Goal: Register for event/course

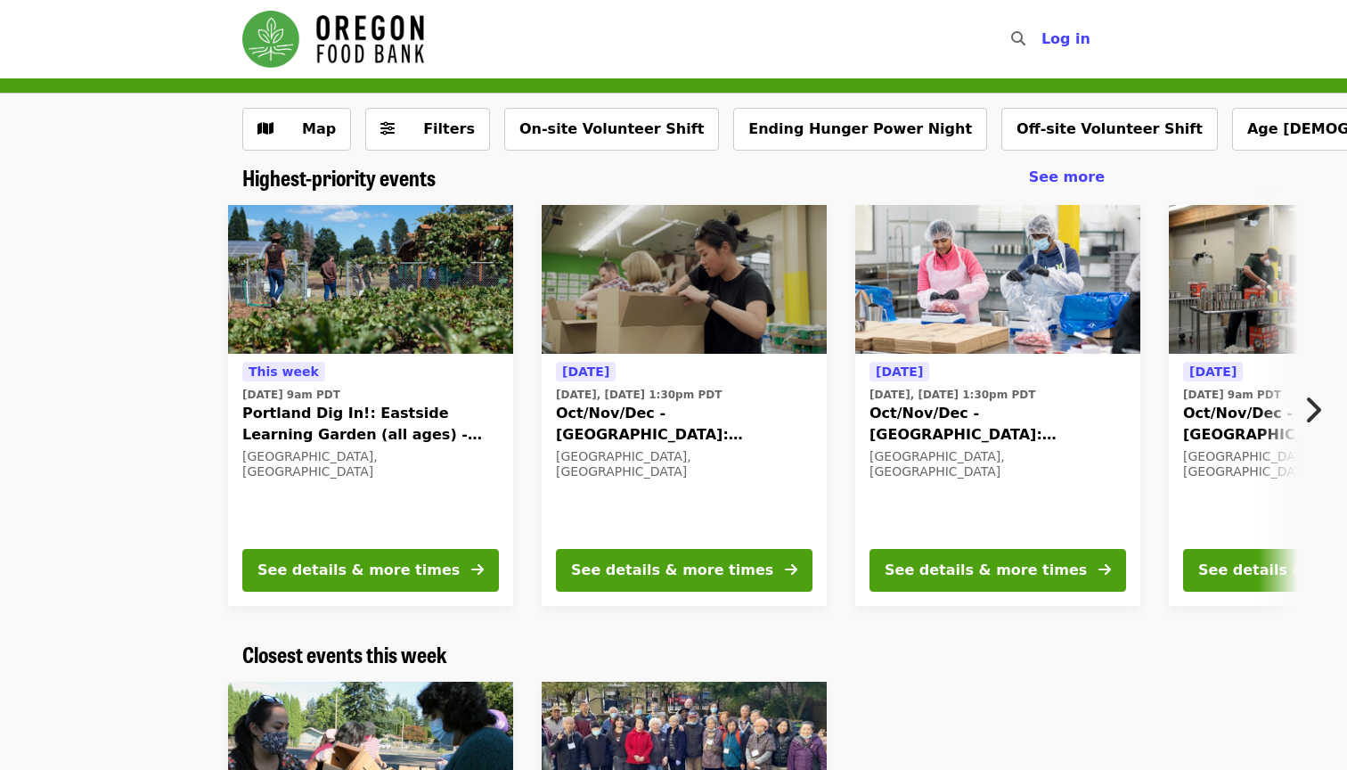
click at [597, 425] on span "Oct/Nov/Dec - [GEOGRAPHIC_DATA]: Repack/Sort (age [DEMOGRAPHIC_DATA]+)" at bounding box center [684, 424] width 257 height 43
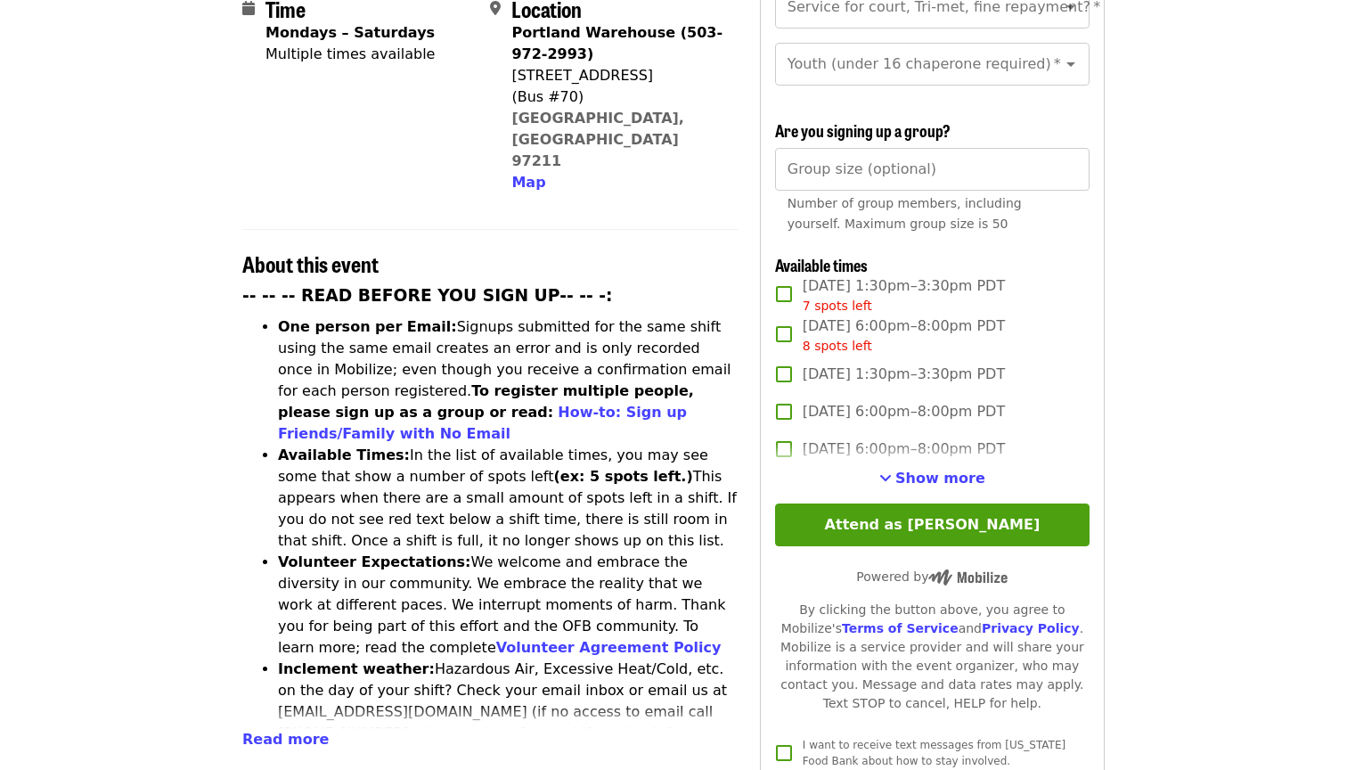
scroll to position [483, 0]
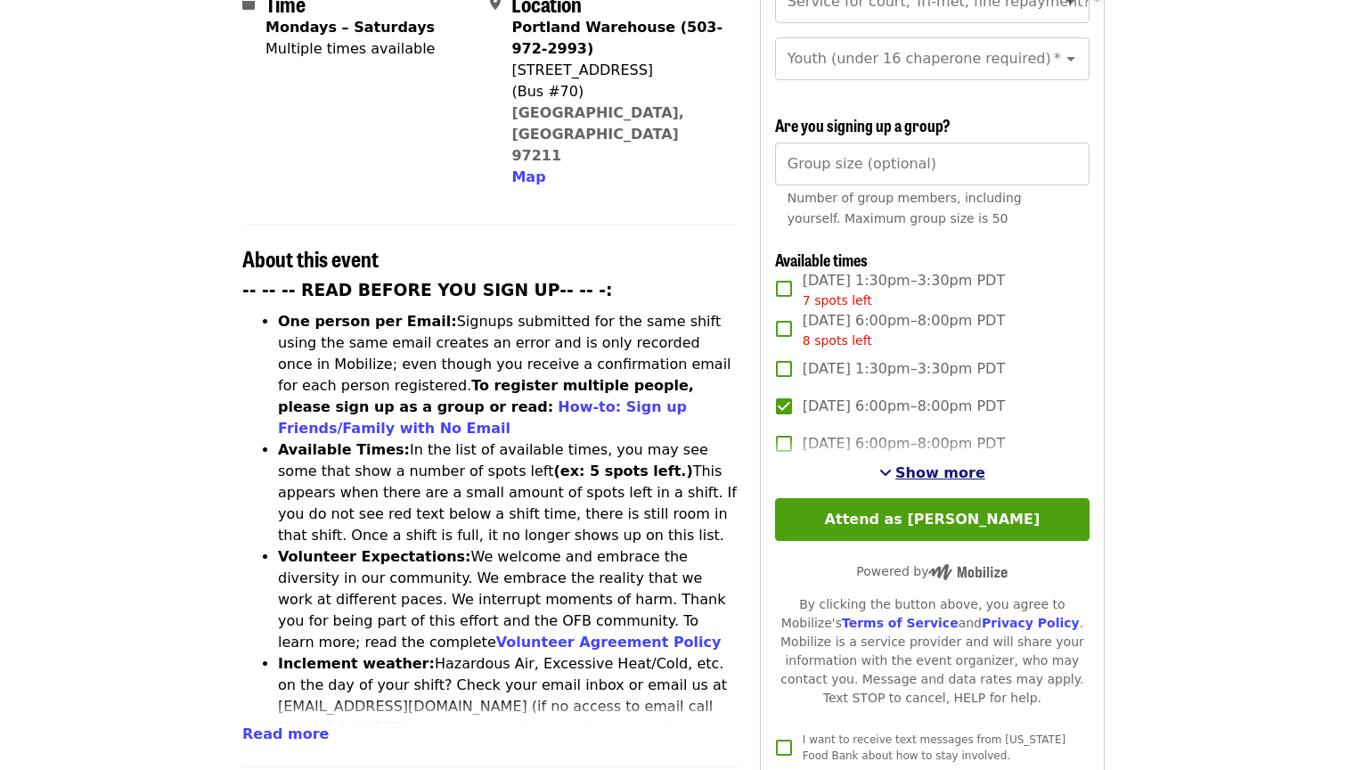
click at [910, 464] on span "Show more" at bounding box center [940, 472] width 90 height 17
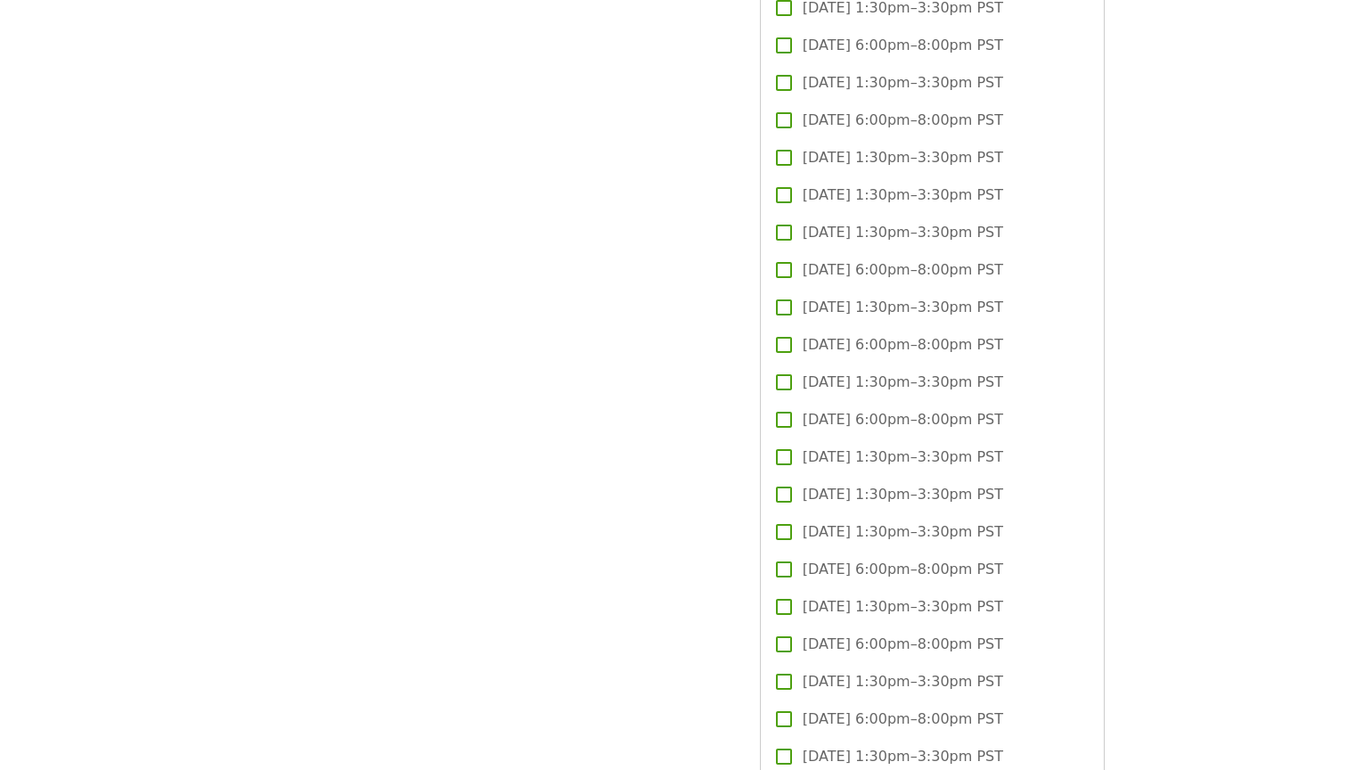
scroll to position [3283, 0]
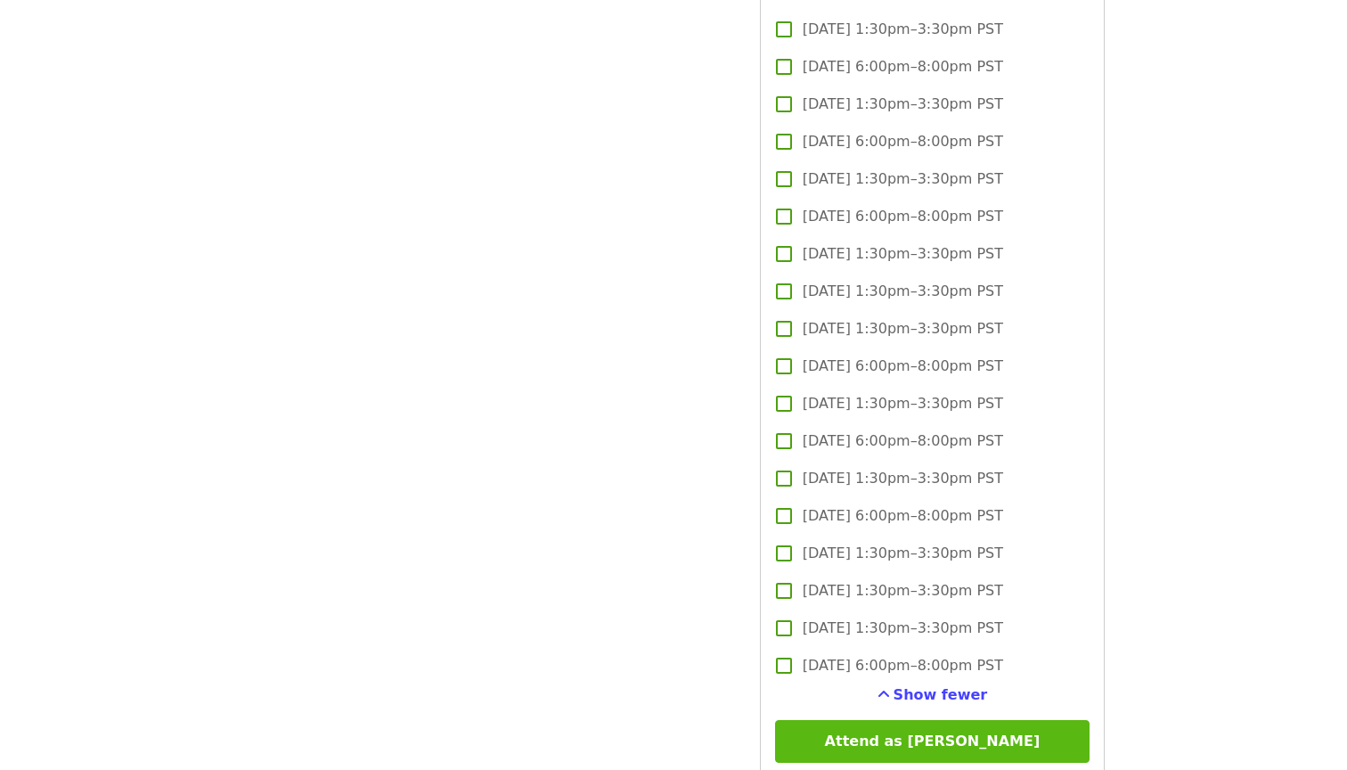
click at [947, 720] on button "Attend as [PERSON_NAME]" at bounding box center [932, 741] width 314 height 43
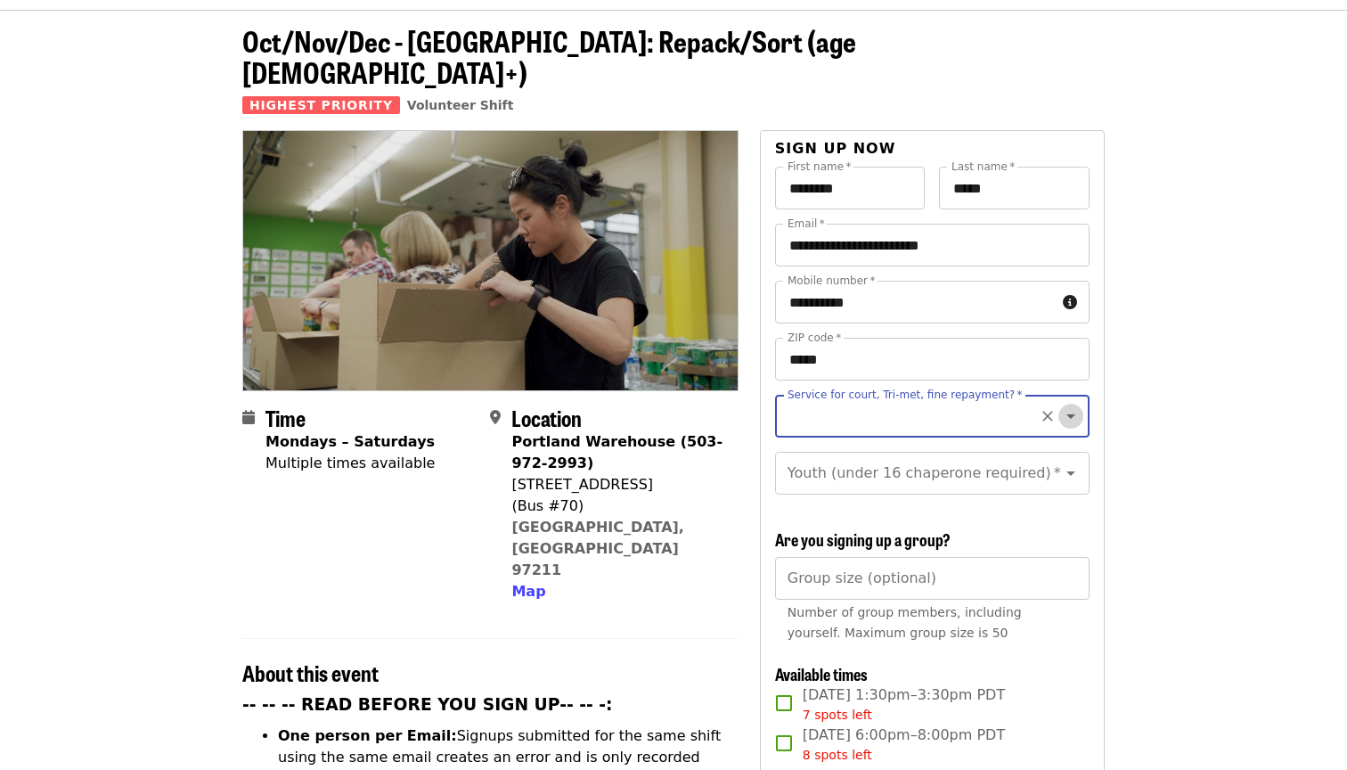
click at [1068, 414] on icon "Open" at bounding box center [1070, 416] width 9 height 4
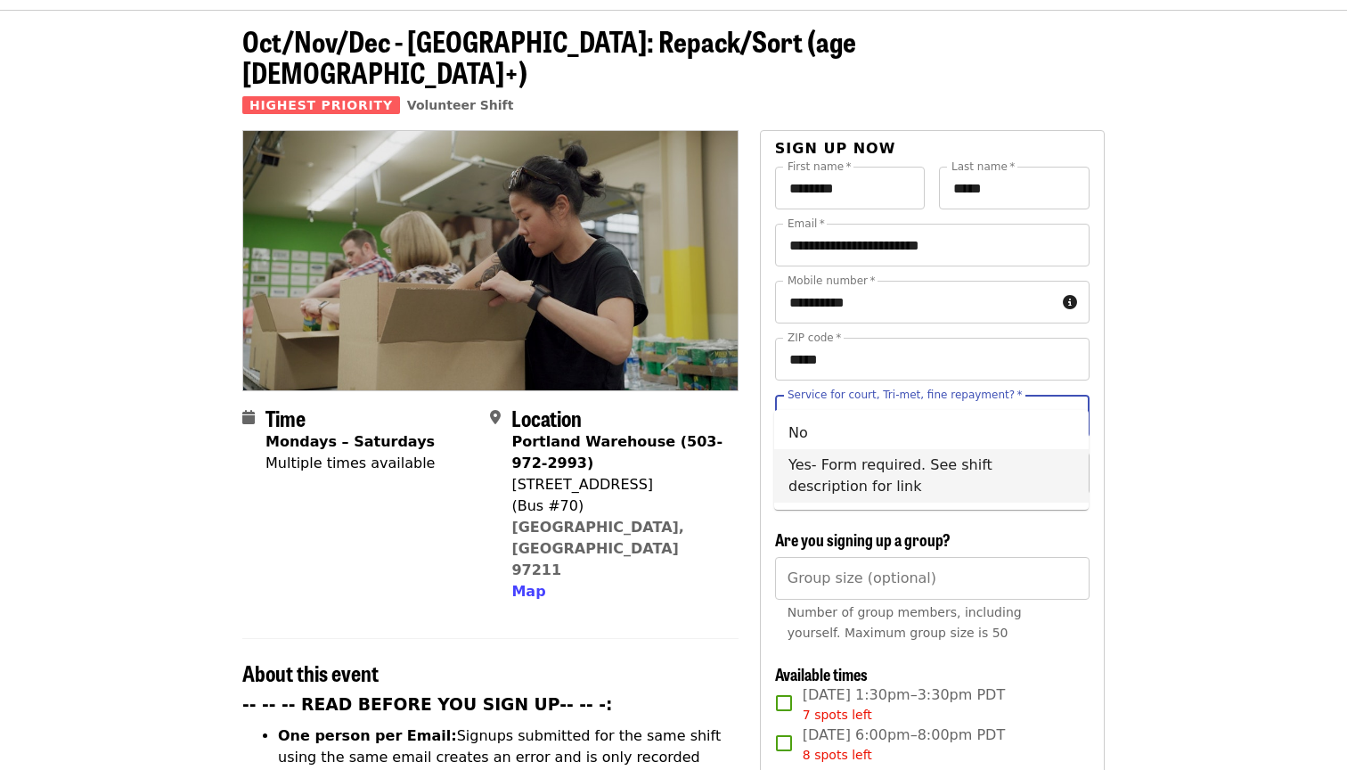
click at [856, 474] on li "Yes- Form required. See shift description for link" at bounding box center [931, 475] width 314 height 53
type input "**********"
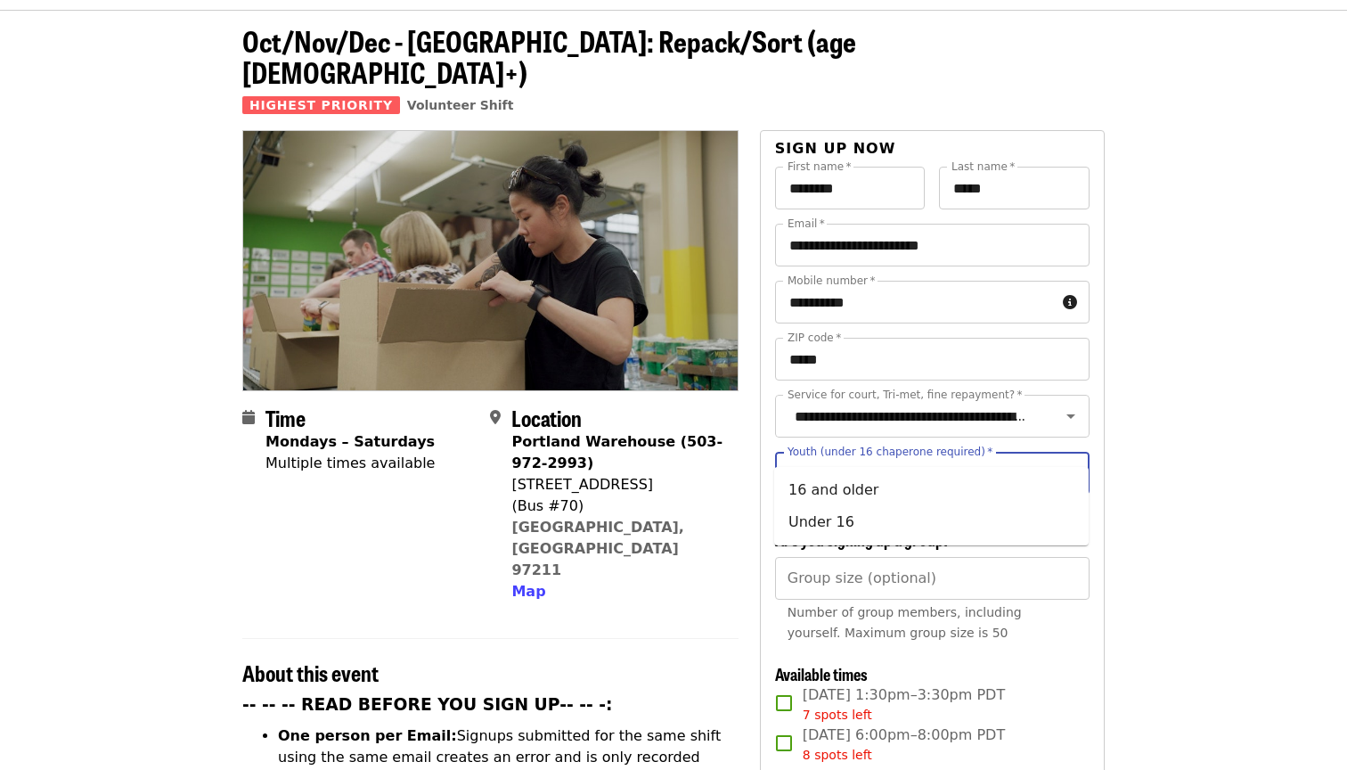
click at [874, 456] on input "Youth (under 16 chaperone required)   *" at bounding box center [910, 473] width 242 height 34
click at [840, 493] on li "16 and older" at bounding box center [931, 490] width 314 height 32
type input "**********"
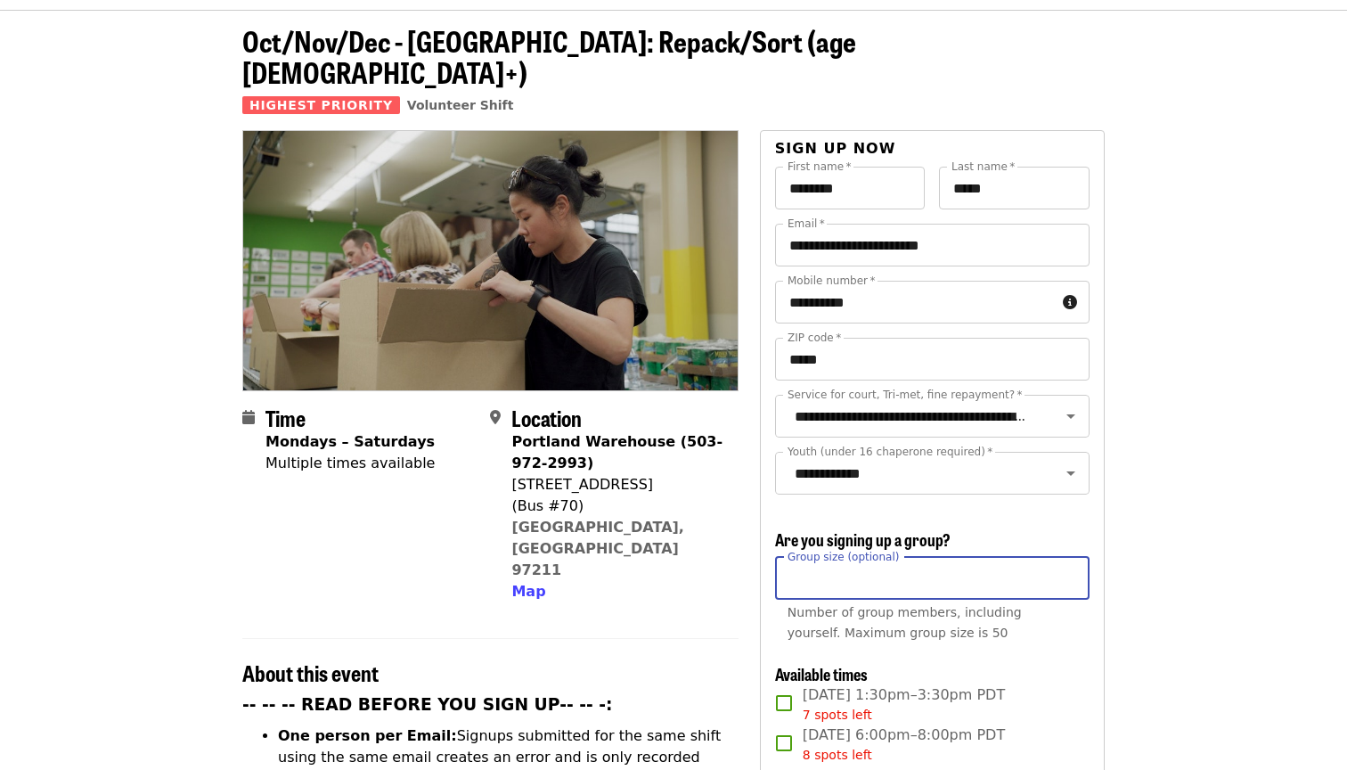
click at [957, 557] on input "Group size (optional)" at bounding box center [932, 578] width 314 height 43
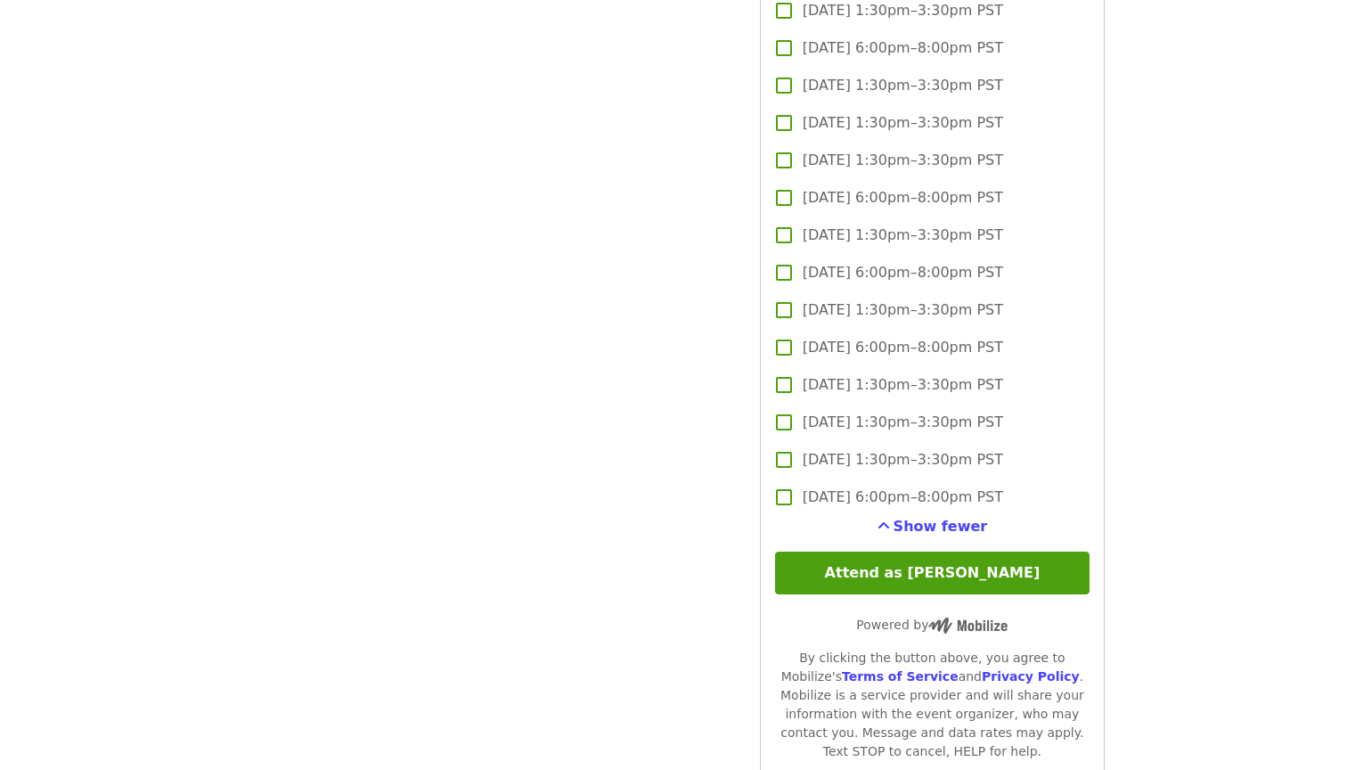
scroll to position [3581, 0]
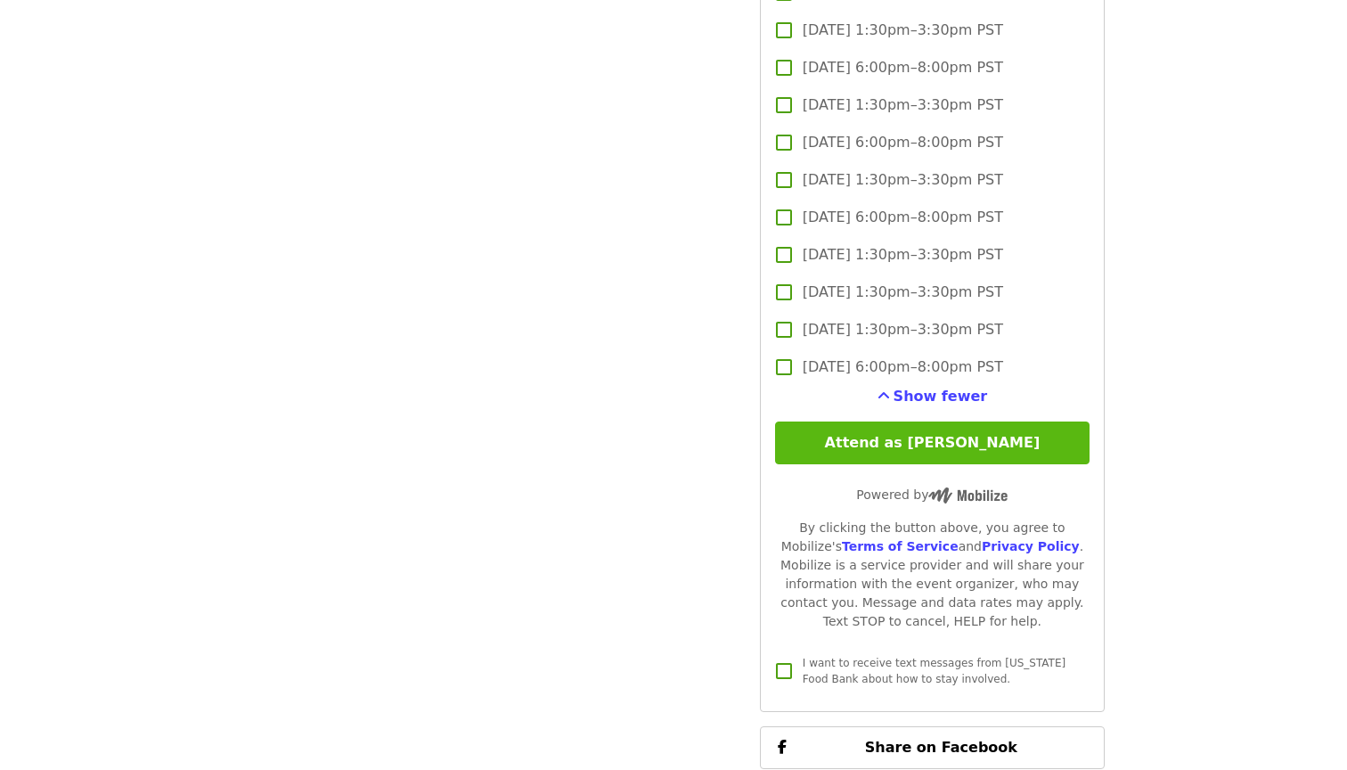
click at [978, 421] on button "Attend as [PERSON_NAME]" at bounding box center [932, 442] width 314 height 43
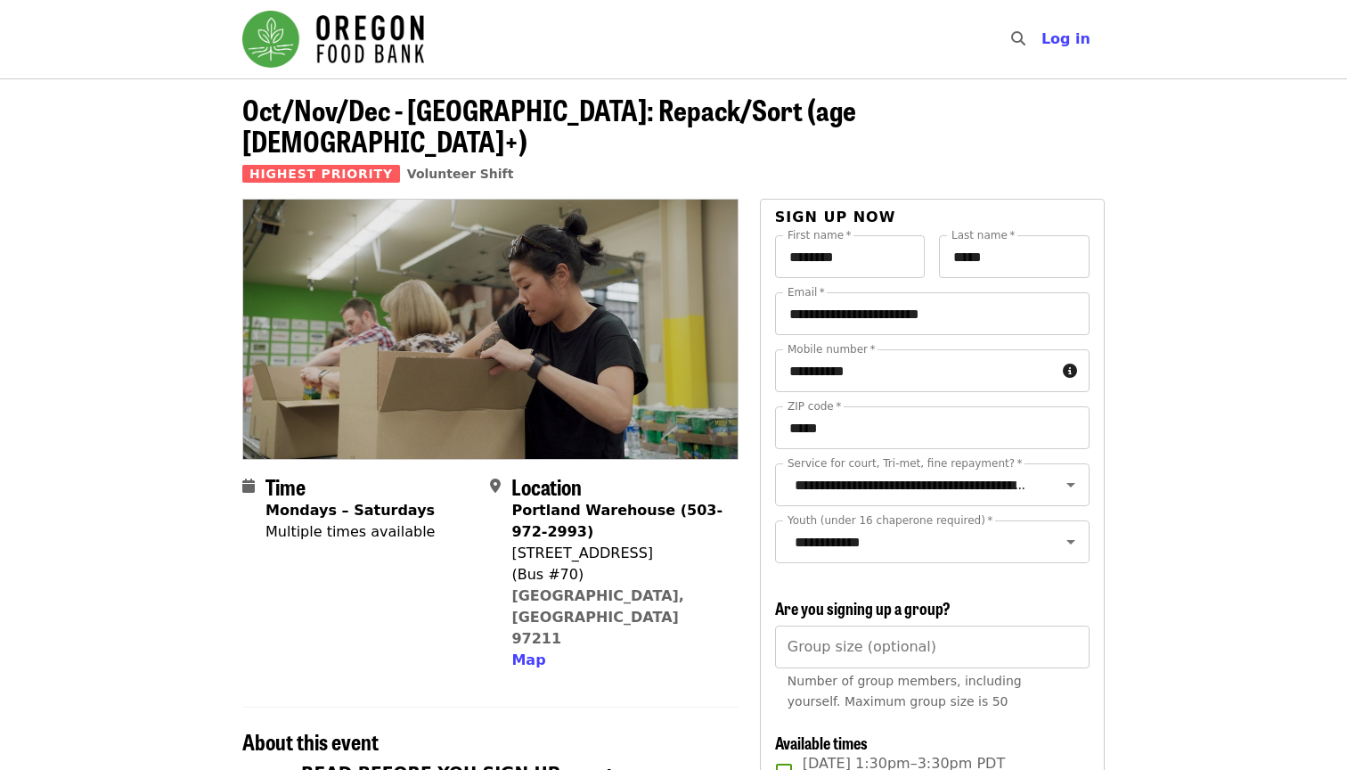
scroll to position [0, 0]
click at [1070, 37] on span "Log in" at bounding box center [1065, 38] width 49 height 17
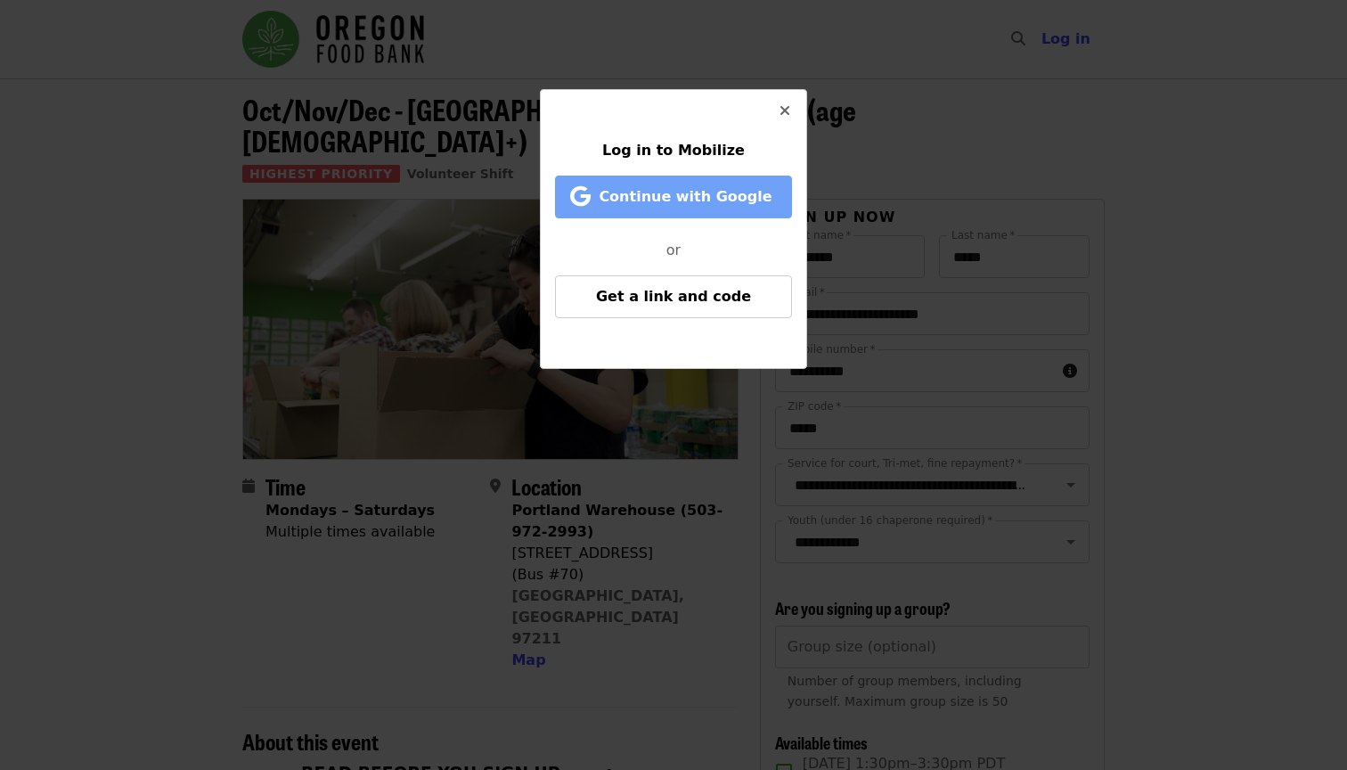
click at [716, 200] on span "Continue with Google" at bounding box center [685, 196] width 173 height 17
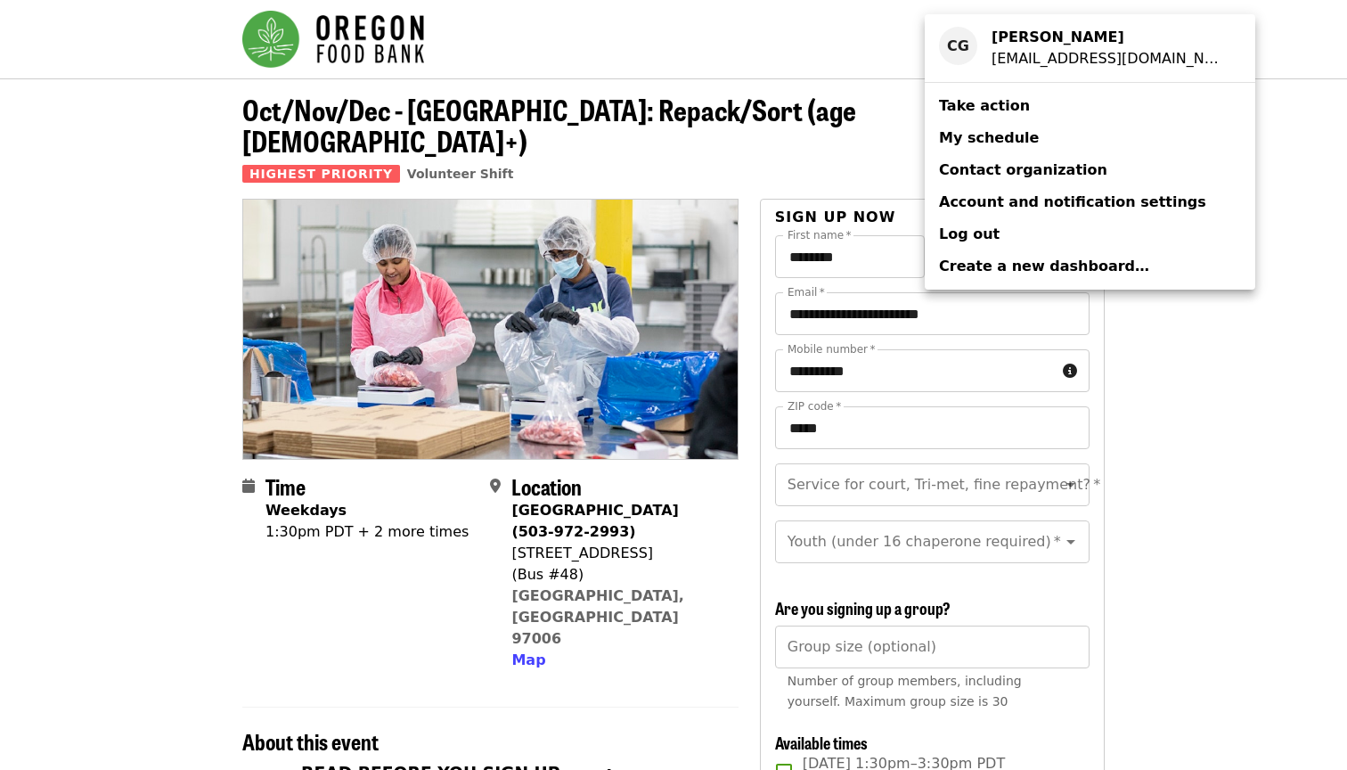
click at [998, 139] on span "My schedule" at bounding box center [989, 137] width 100 height 17
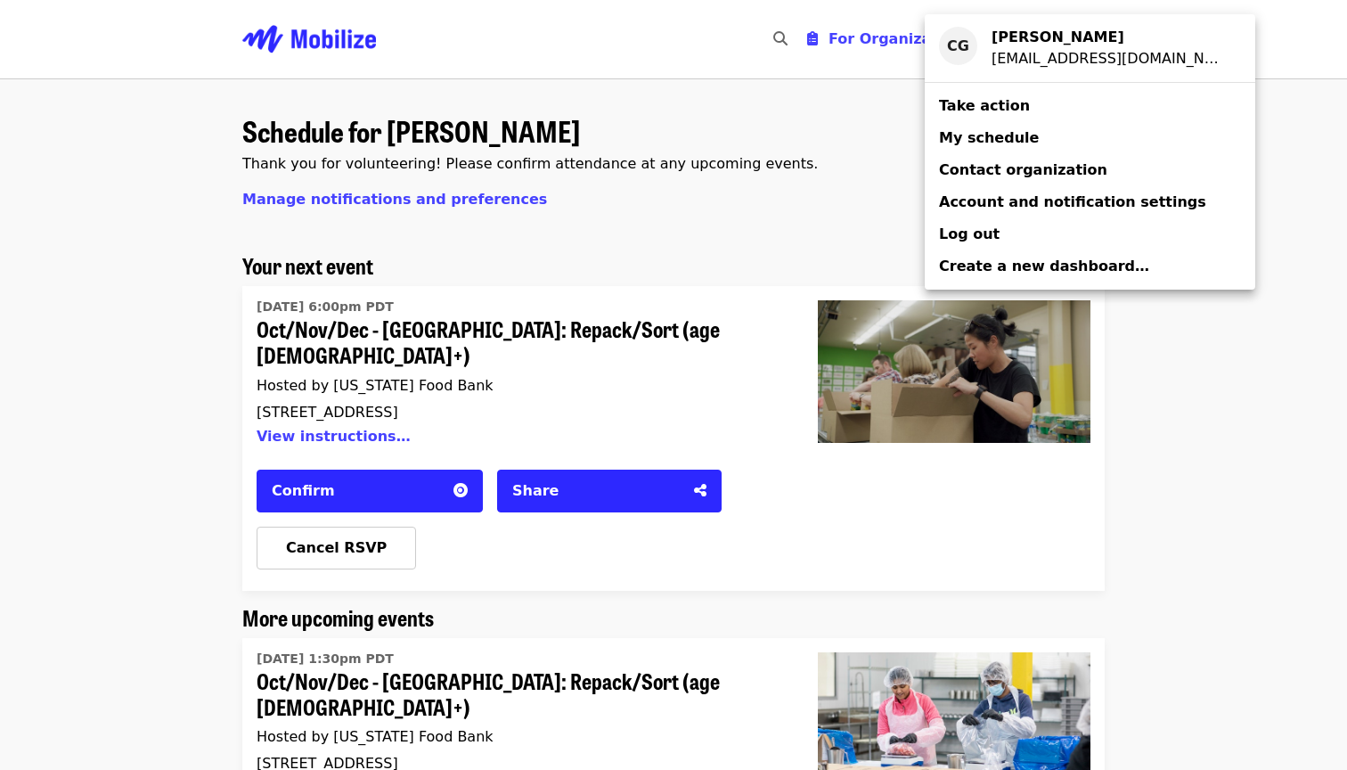
click at [341, 518] on div "Account menu" at bounding box center [673, 385] width 1347 height 770
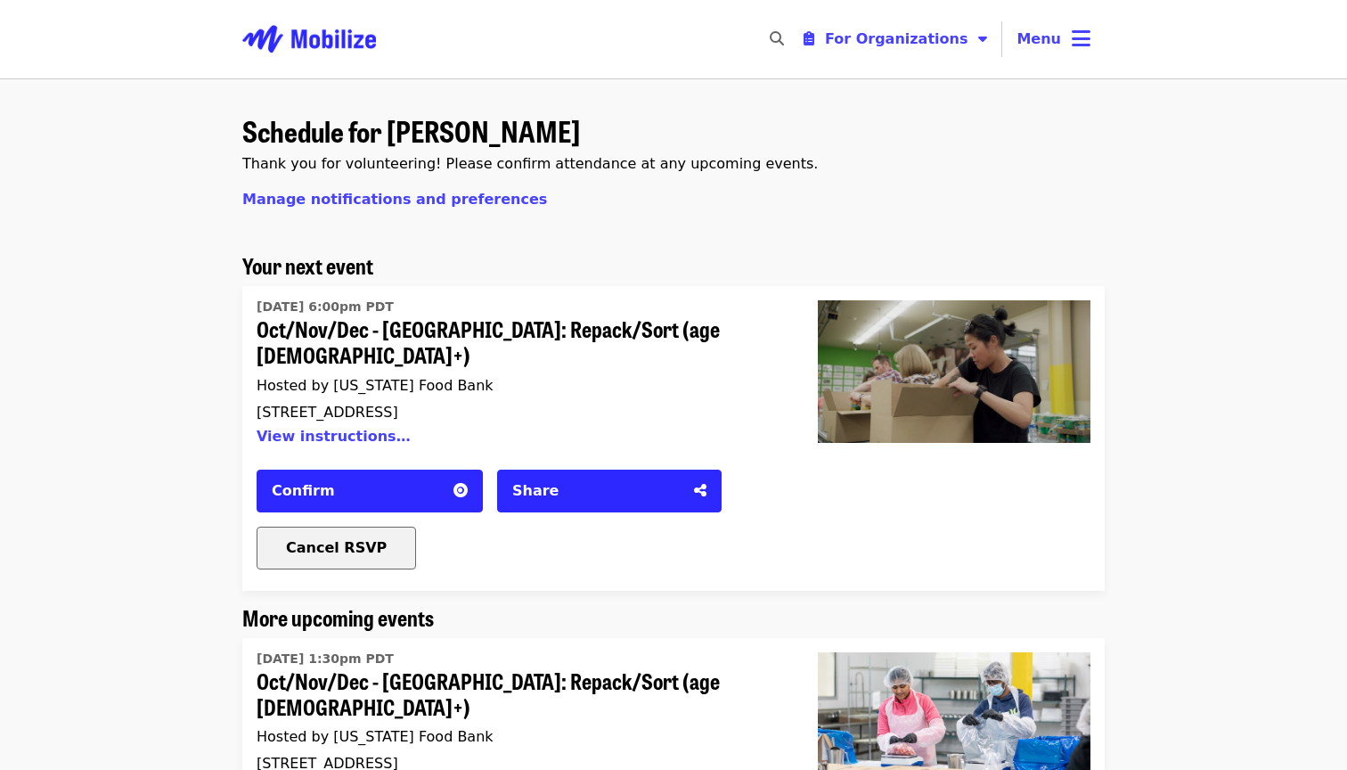
click at [318, 539] on span "Cancel RSVP" at bounding box center [336, 547] width 101 height 17
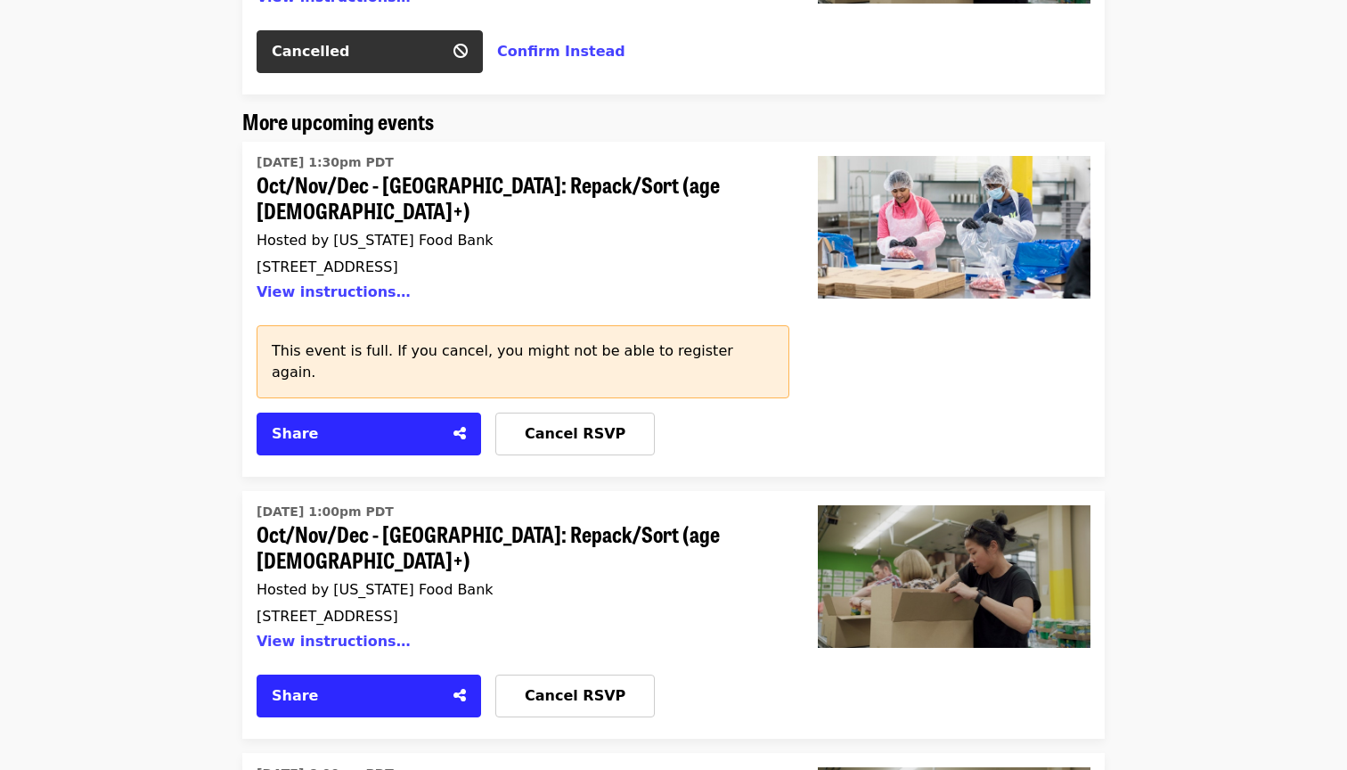
scroll to position [444, 0]
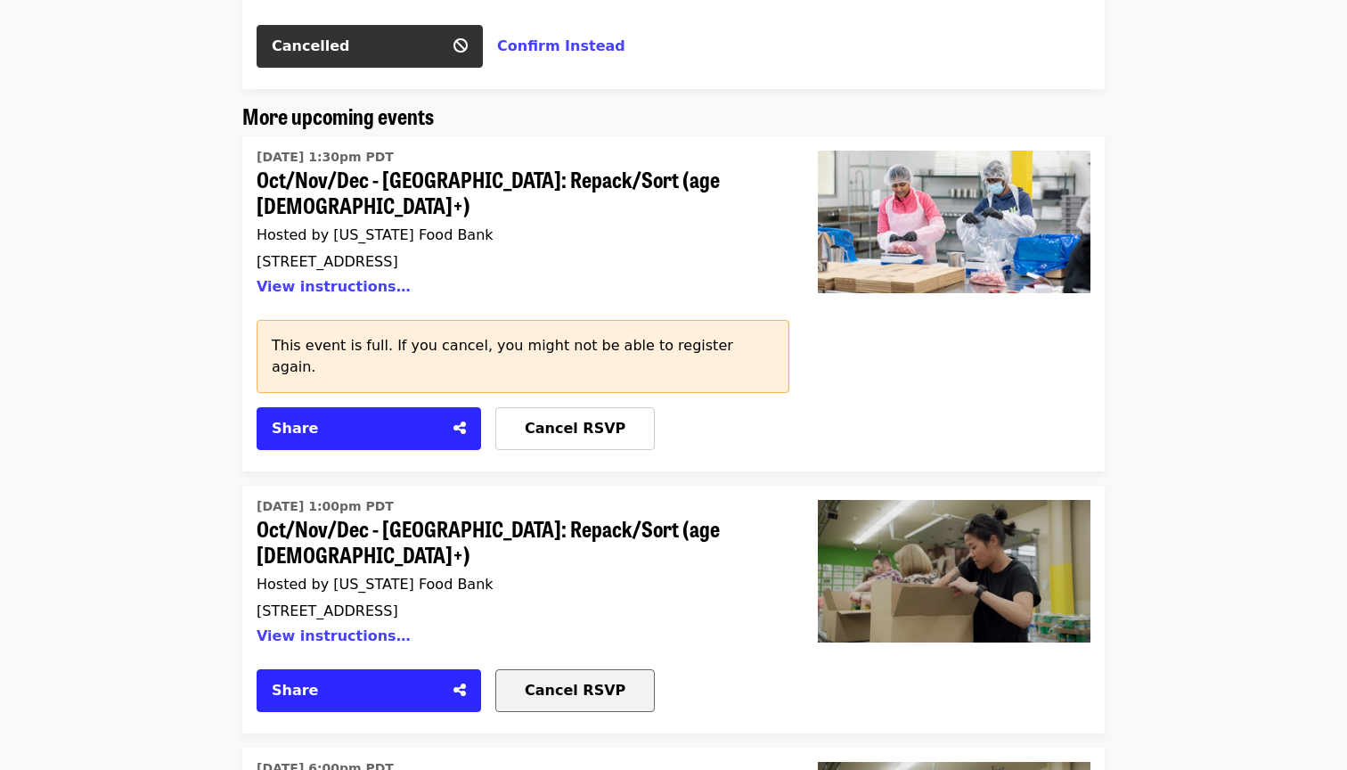
click at [568, 681] on span "Cancel RSVP" at bounding box center [575, 689] width 101 height 17
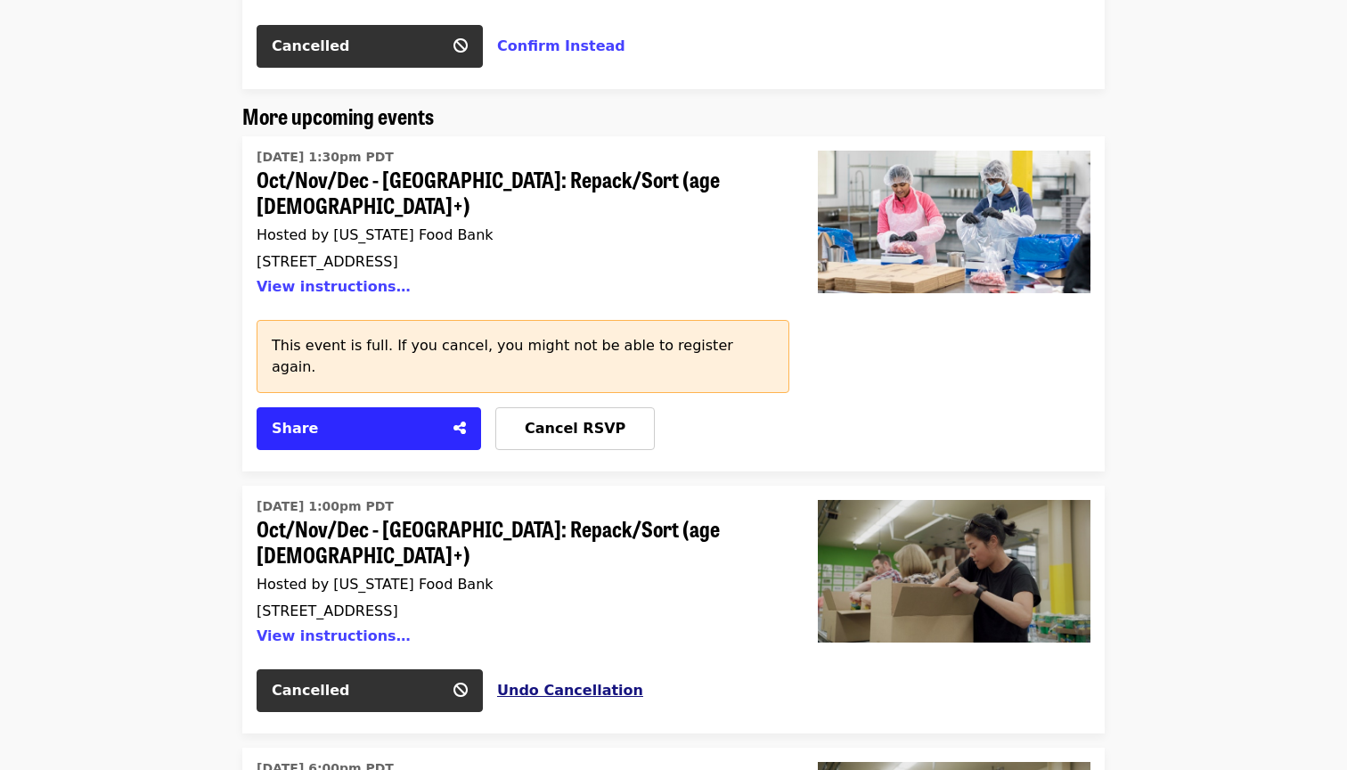
click at [526, 680] on button "Undo Cancellation" at bounding box center [570, 690] width 146 height 21
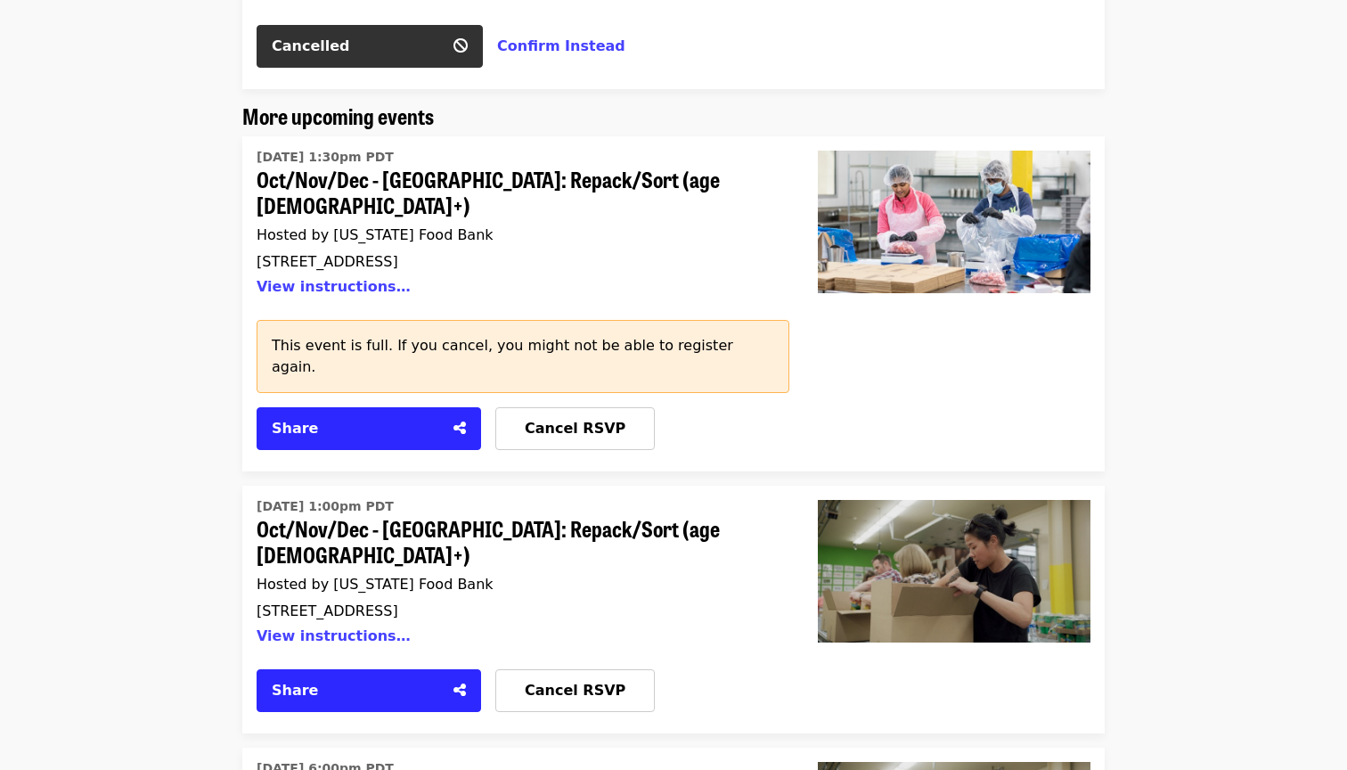
scroll to position [424, 0]
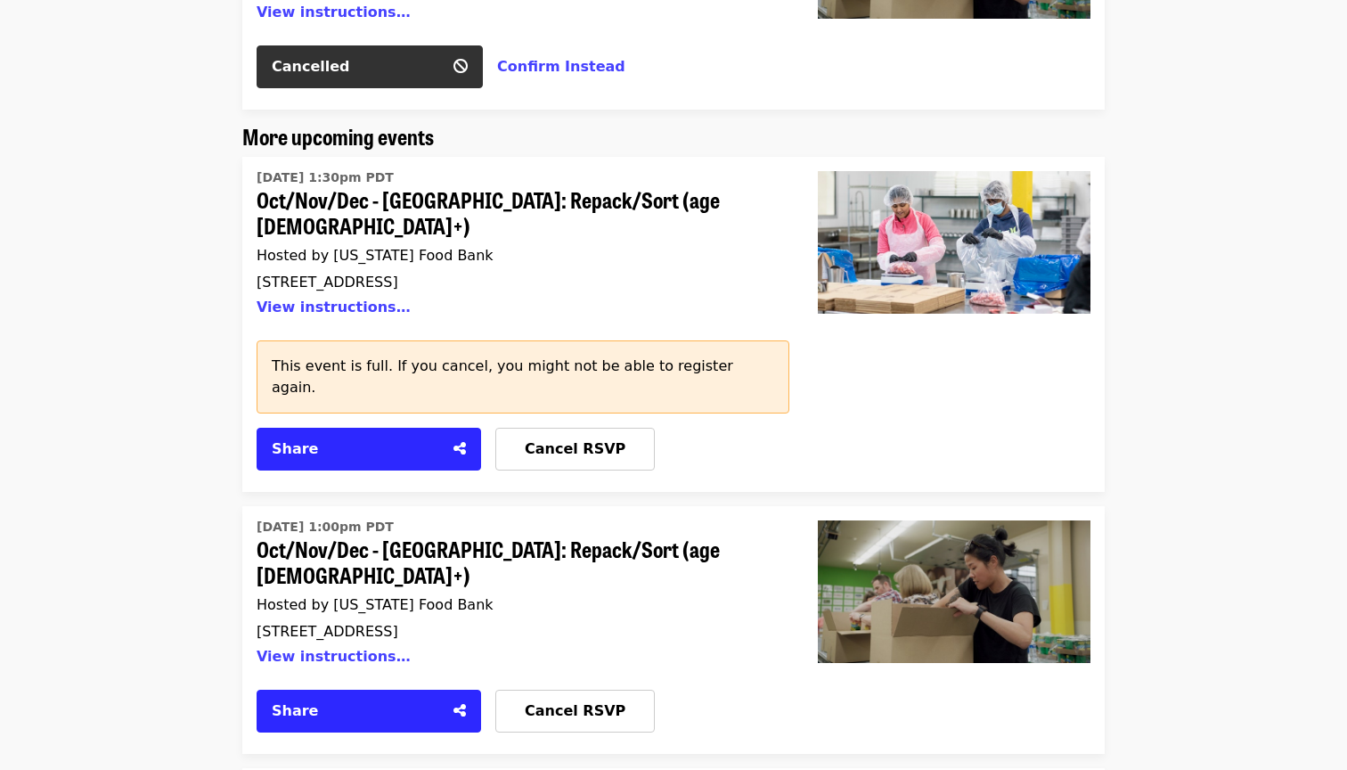
click at [323, 517] on div "Sat, Oct 11 @ 1:00pm PDT Oct/Nov/Dec - Portland: Repack/Sort (age 8+) Hosted by…" at bounding box center [516, 594] width 518 height 154
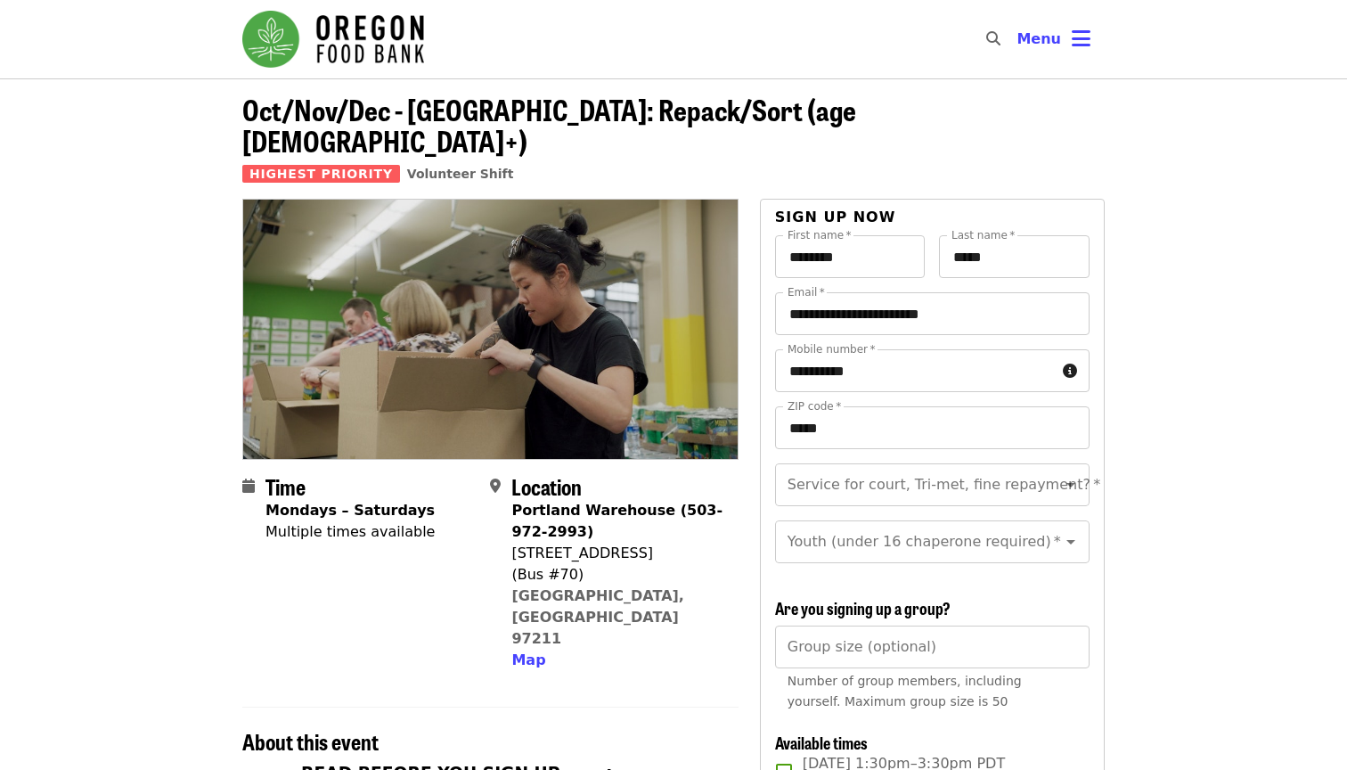
scroll to position [329, 0]
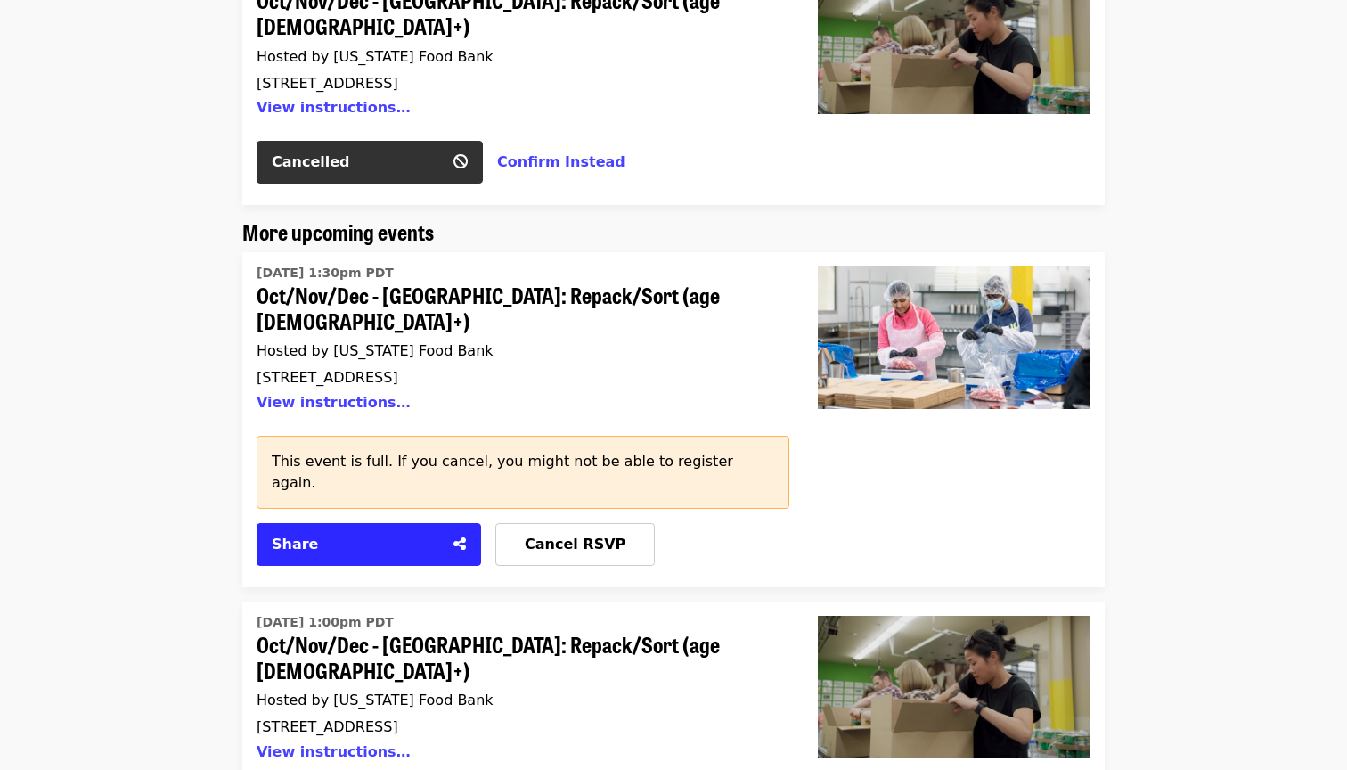
click at [467, 282] on span "Oct/Nov/Dec - [GEOGRAPHIC_DATA]: Repack/Sort (age [DEMOGRAPHIC_DATA]+)" at bounding box center [516, 308] width 518 height 52
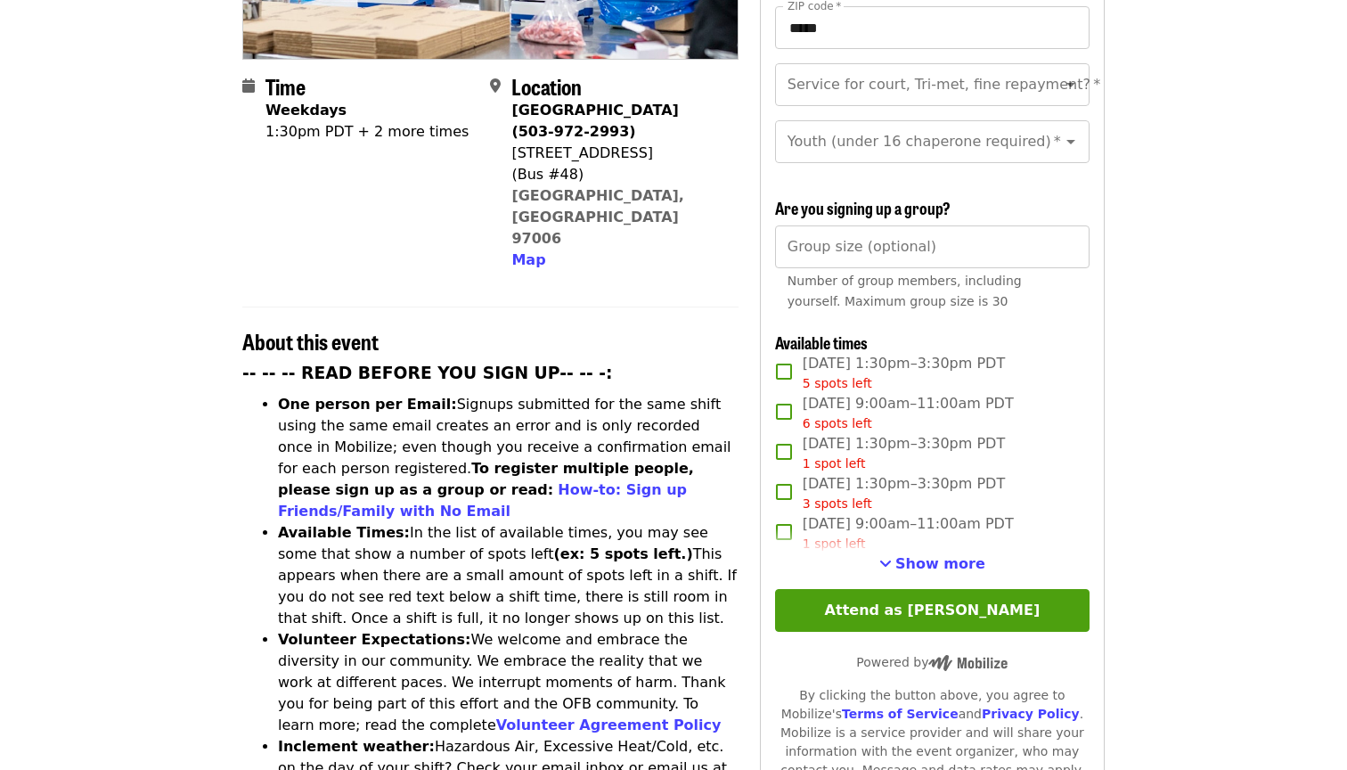
scroll to position [403, 0]
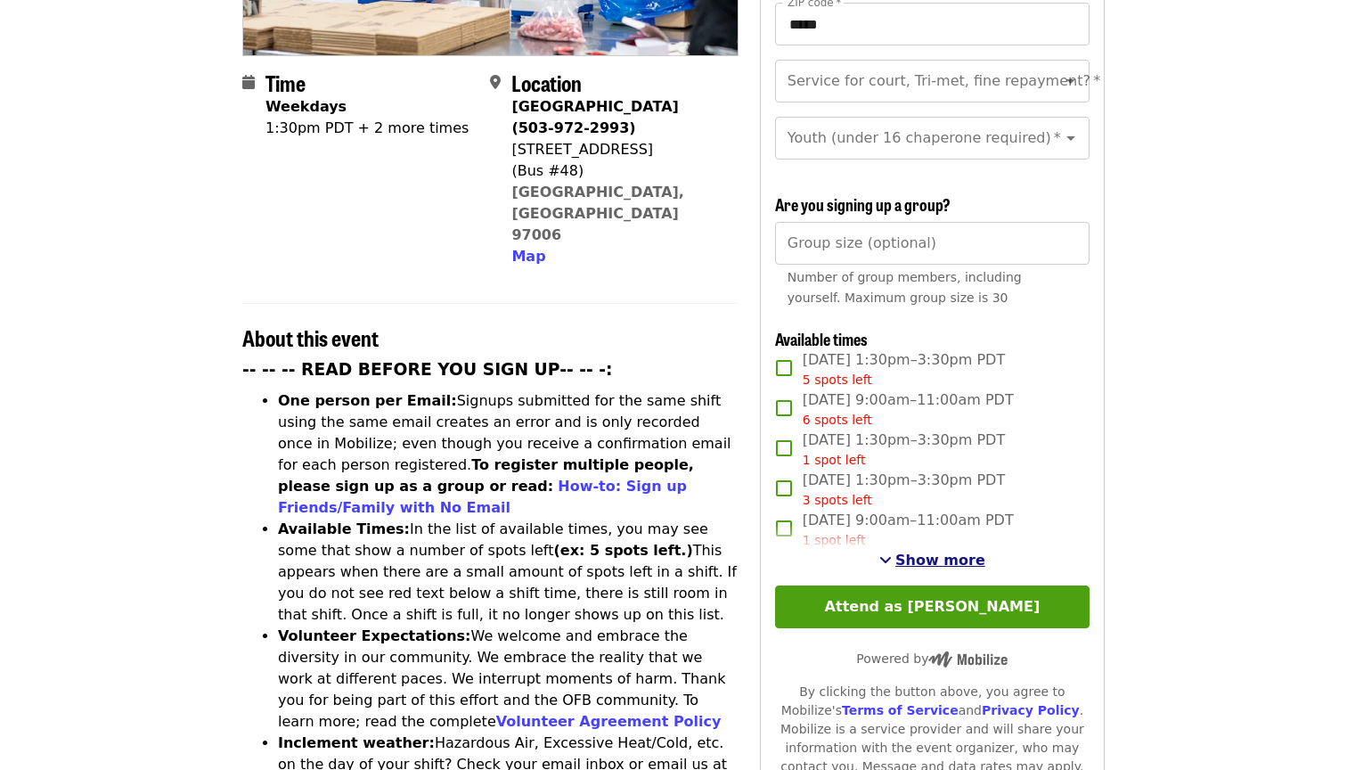
click at [941, 551] on span "Show more" at bounding box center [940, 559] width 90 height 17
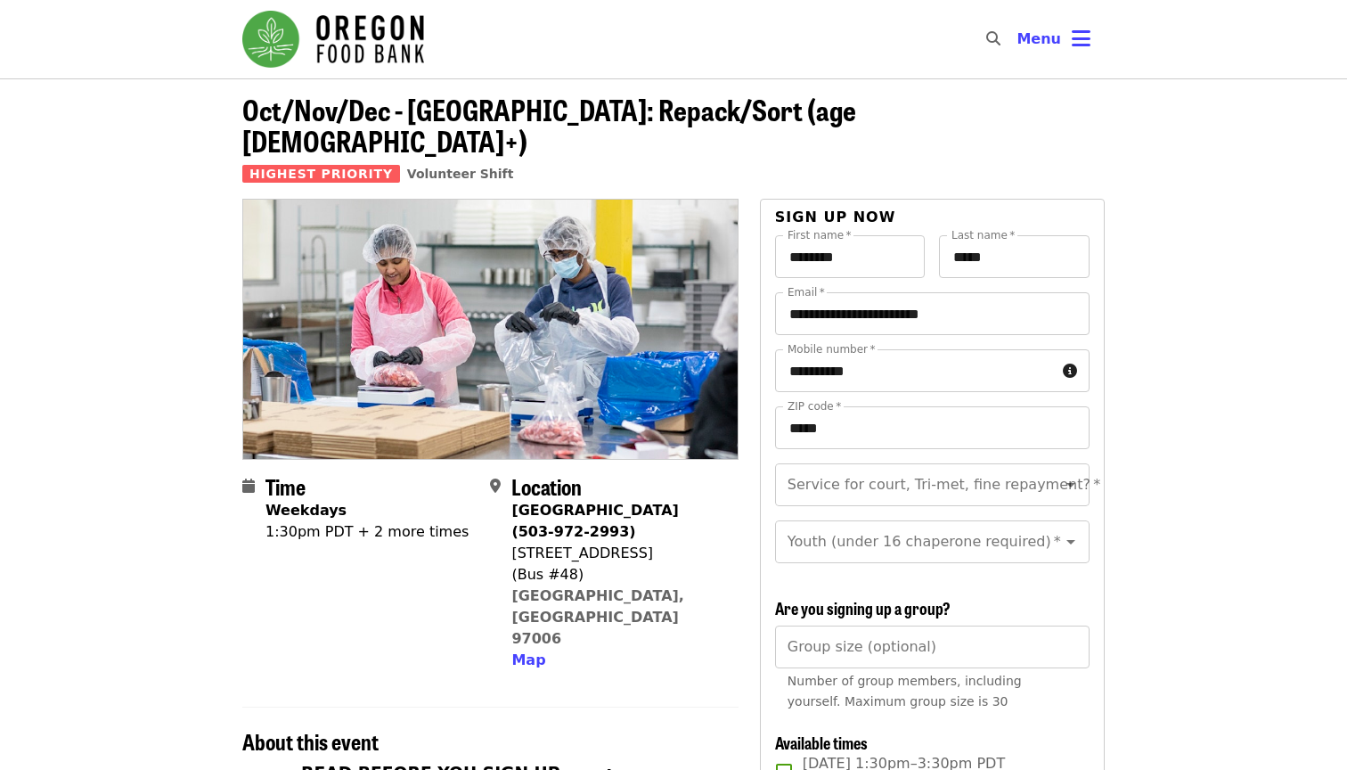
scroll to position [0, 0]
click at [1077, 38] on icon "bars icon" at bounding box center [1080, 39] width 19 height 26
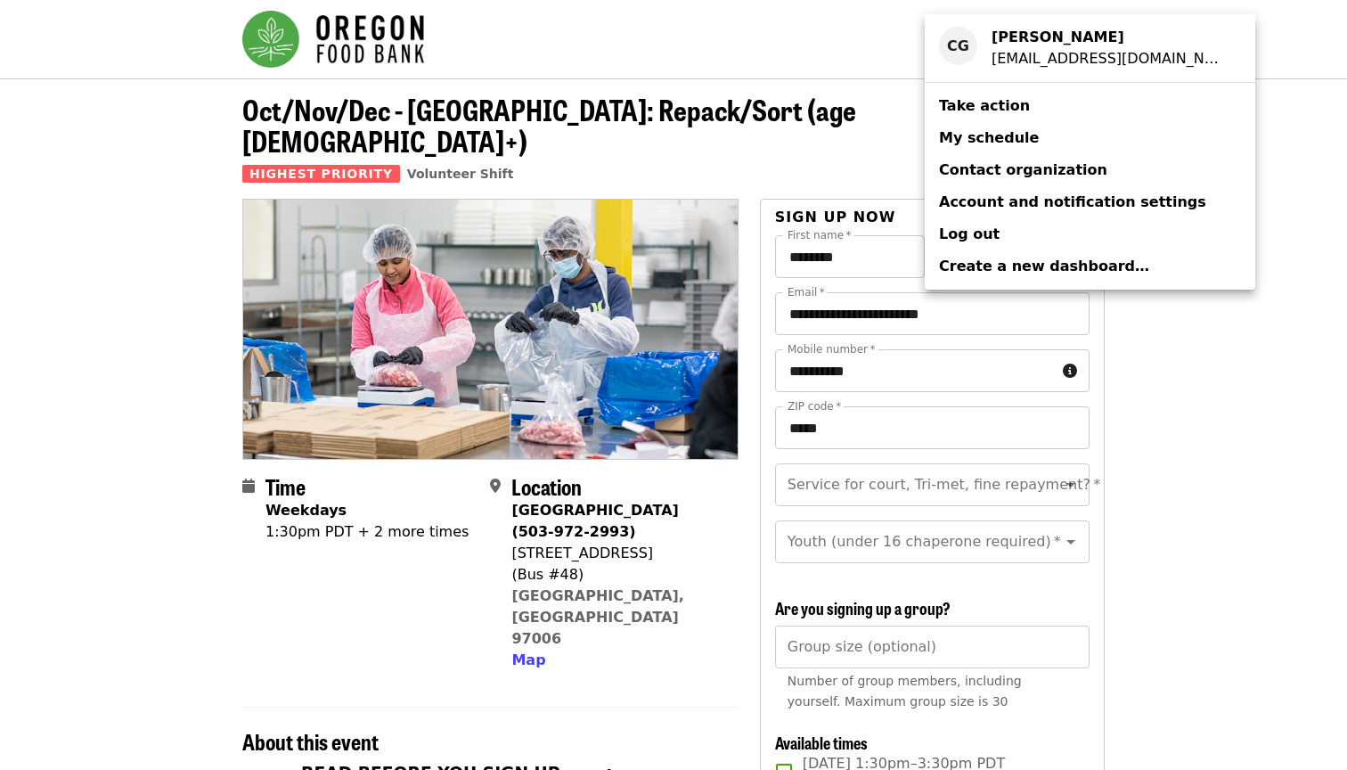
click at [1000, 138] on span "My schedule" at bounding box center [989, 137] width 100 height 17
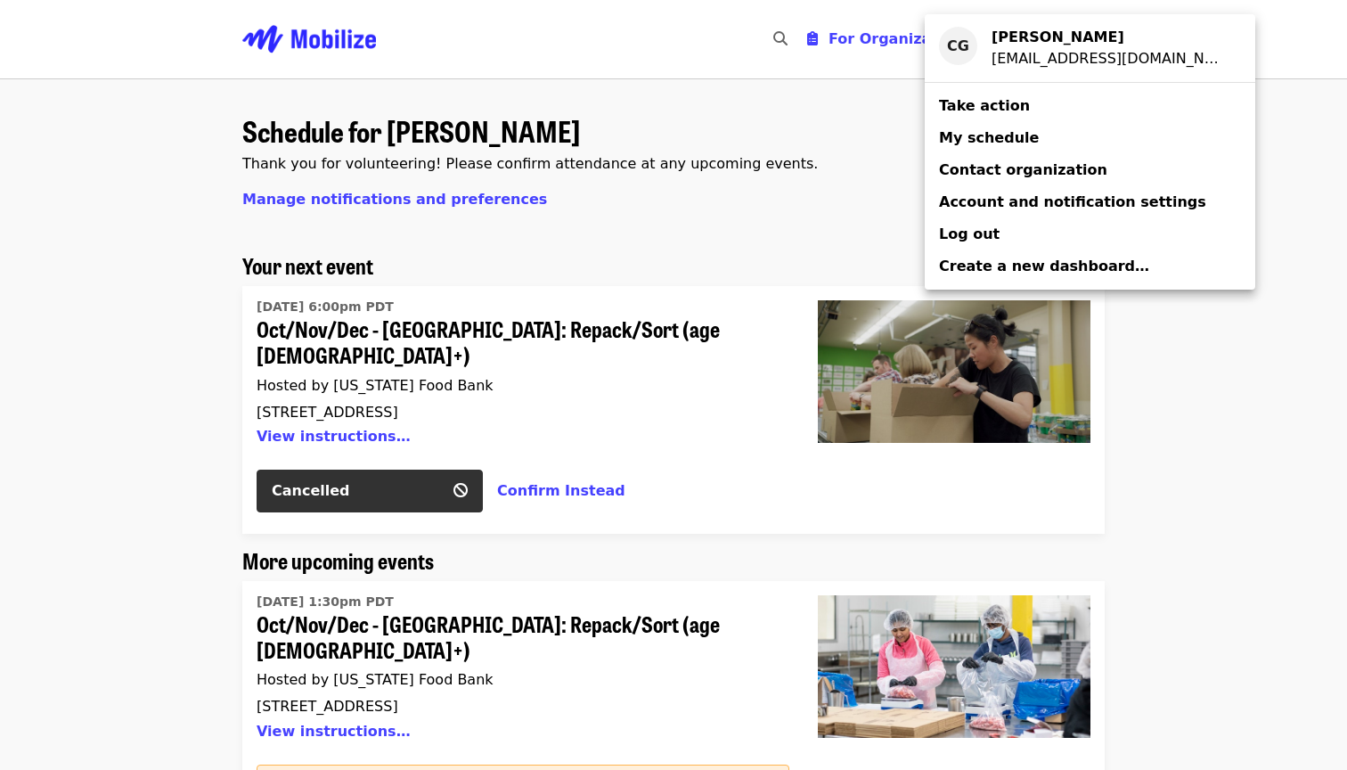
click at [167, 402] on div "Account menu" at bounding box center [673, 385] width 1347 height 770
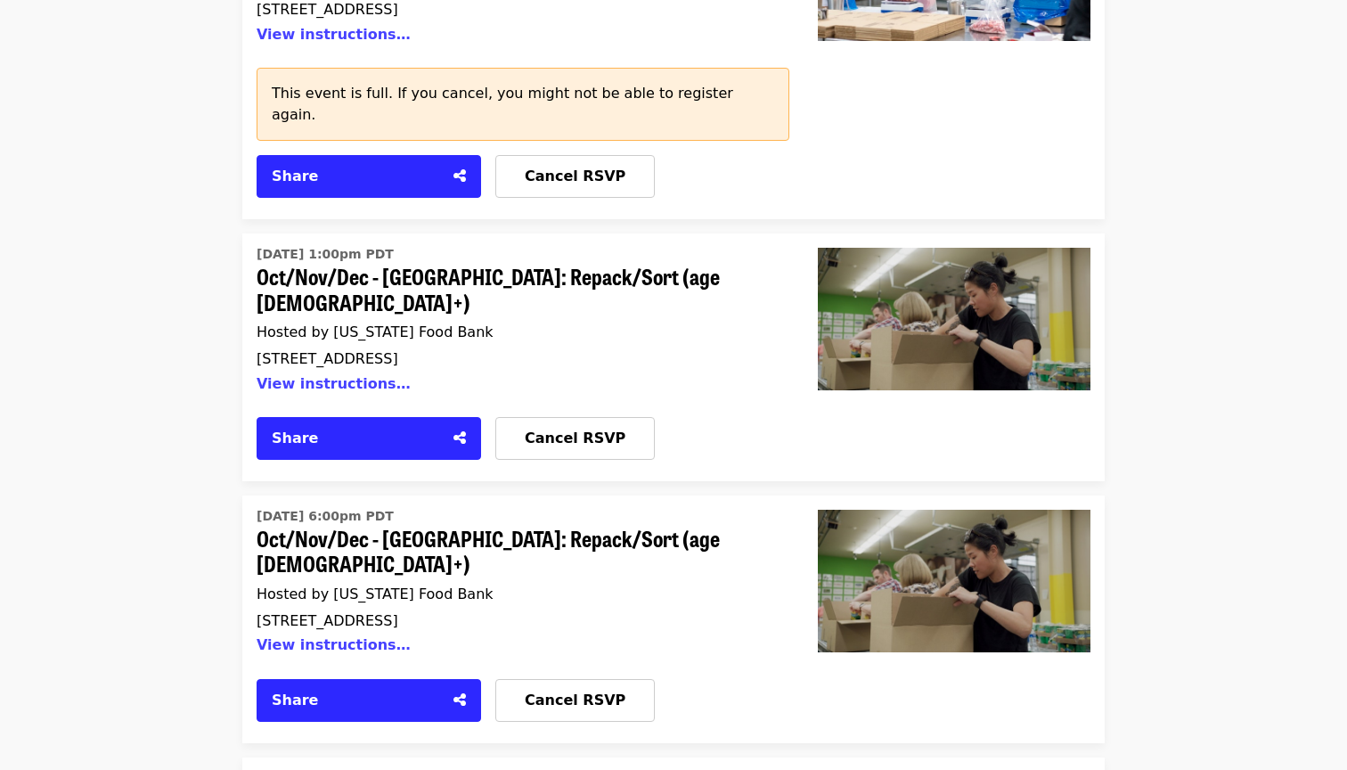
scroll to position [700, 0]
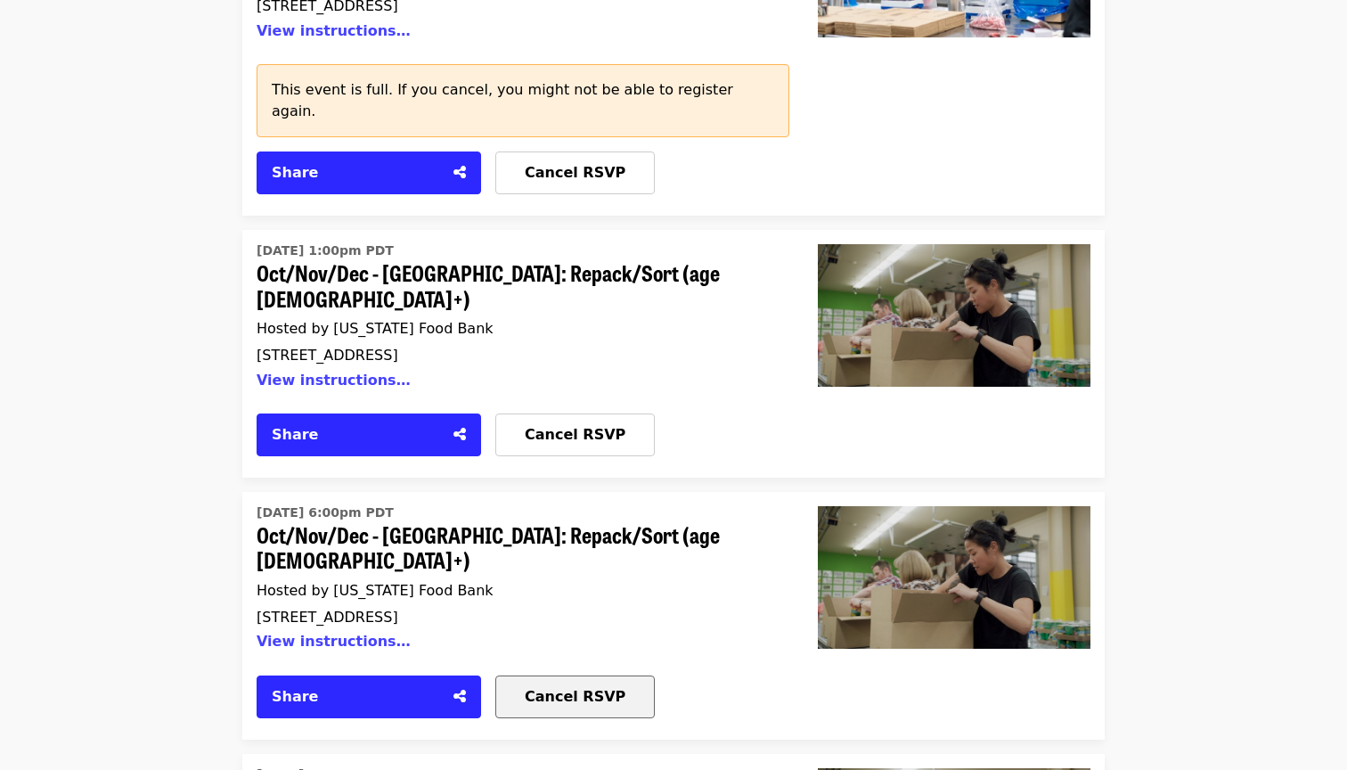
click at [608, 688] on span "Cancel RSVP" at bounding box center [575, 696] width 101 height 17
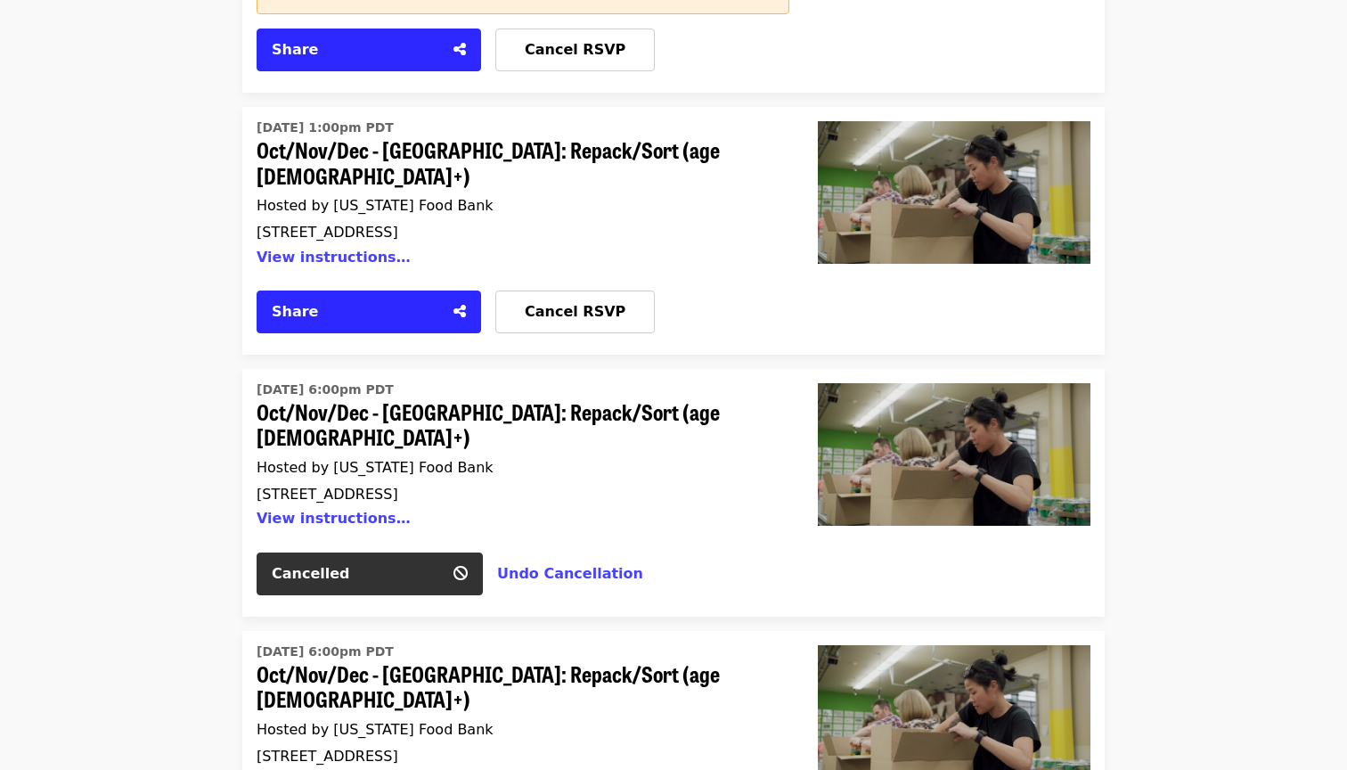
scroll to position [843, 0]
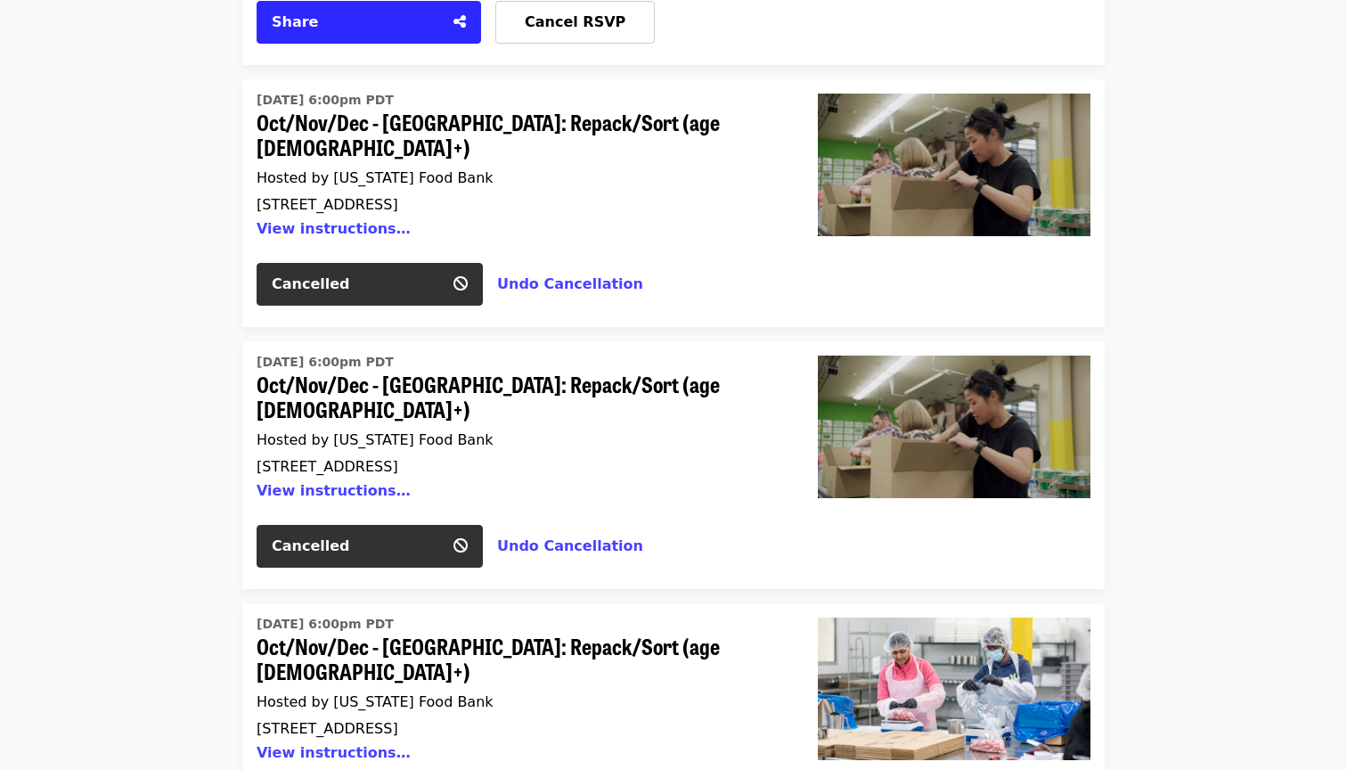
scroll to position [1128, 0]
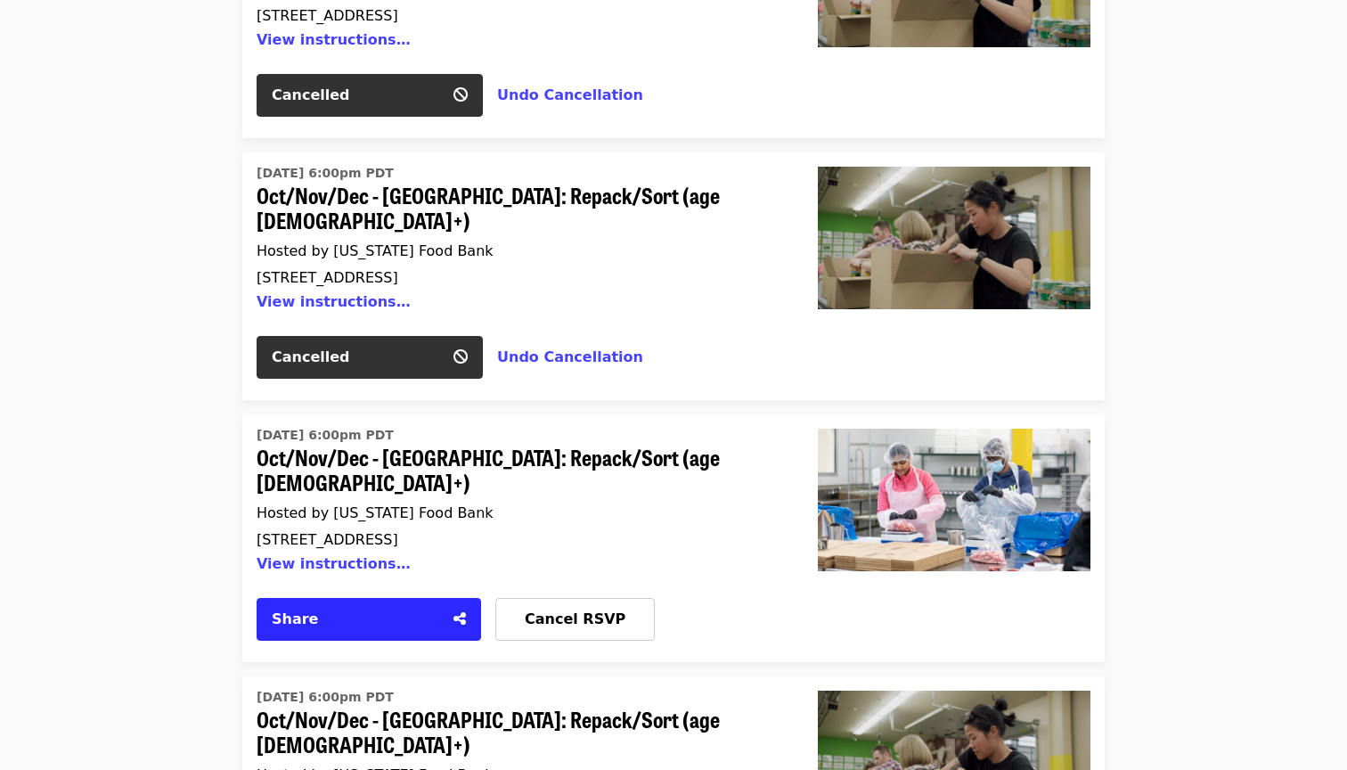
scroll to position [1316, 0]
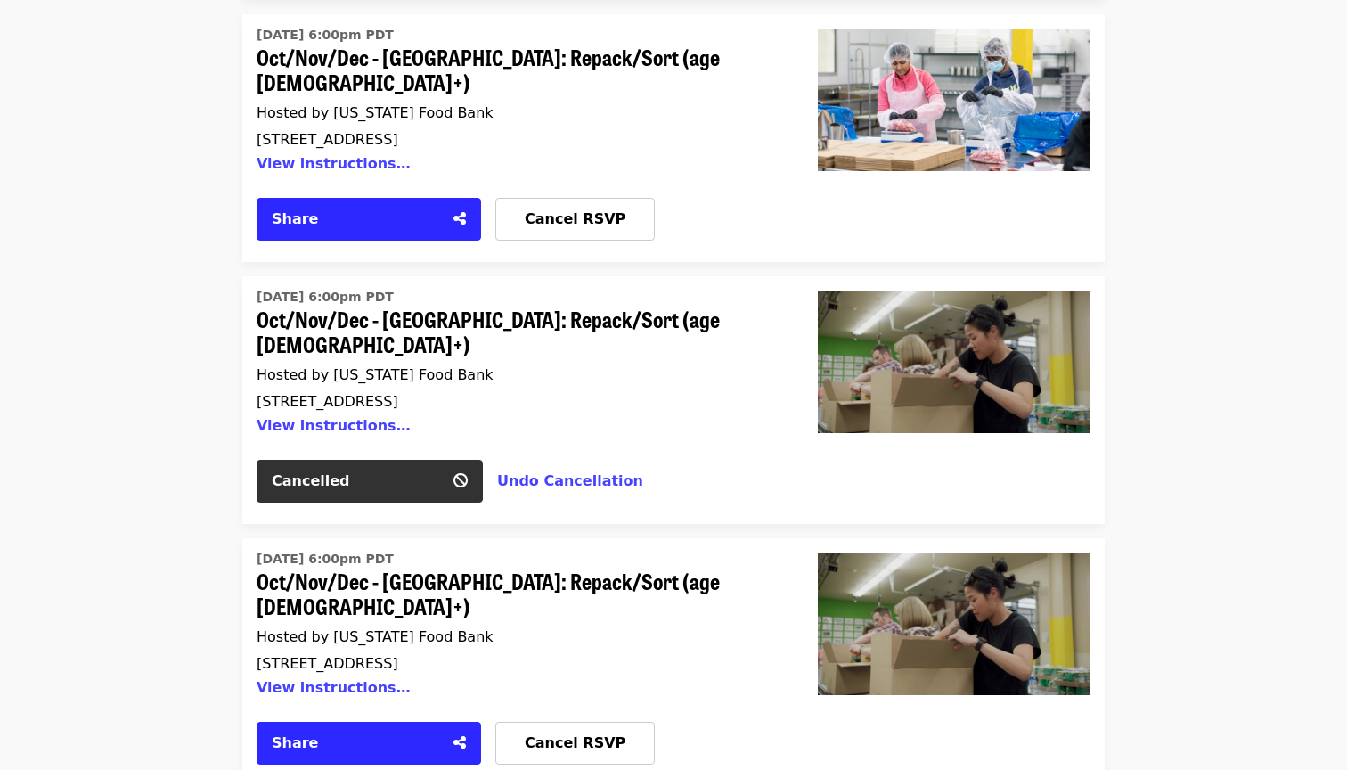
scroll to position [1739, 0]
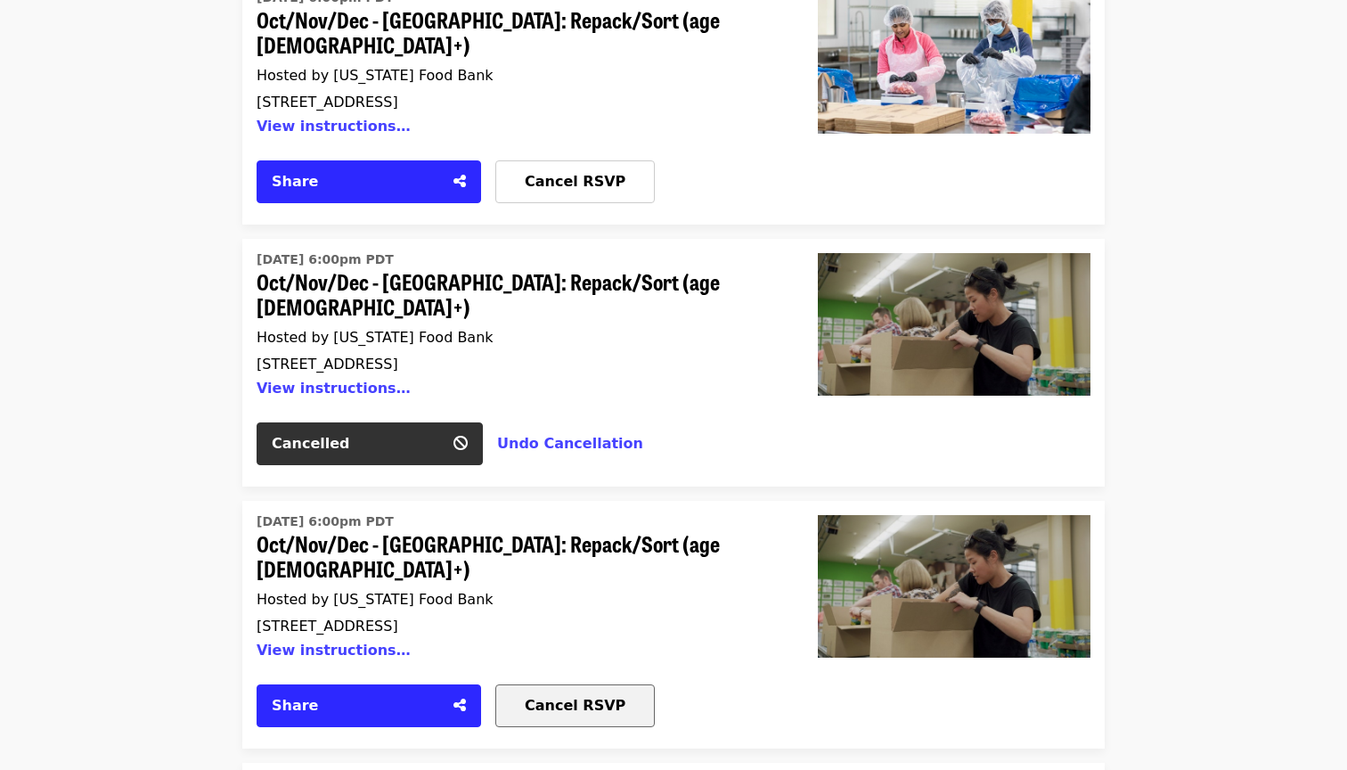
click at [583, 697] on span "Cancel RSVP" at bounding box center [575, 705] width 101 height 17
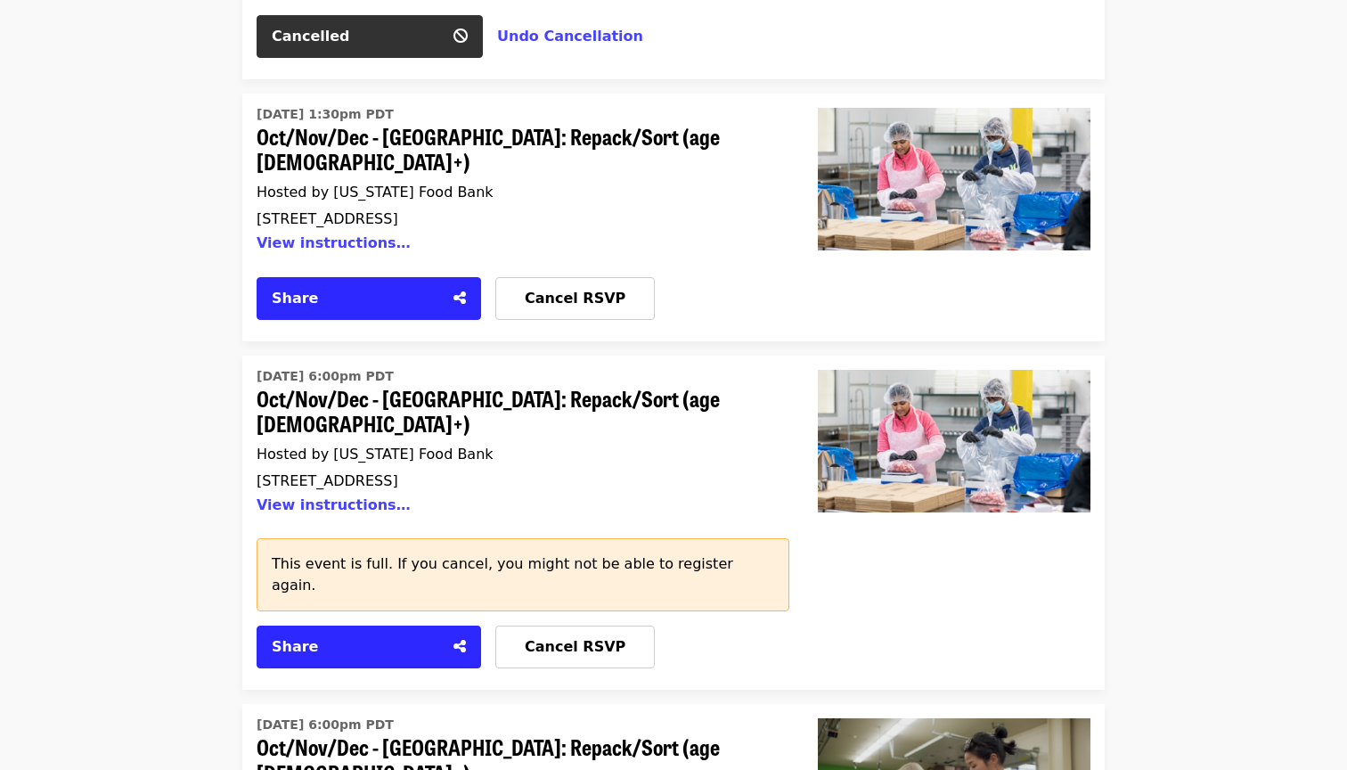
scroll to position [2483, 0]
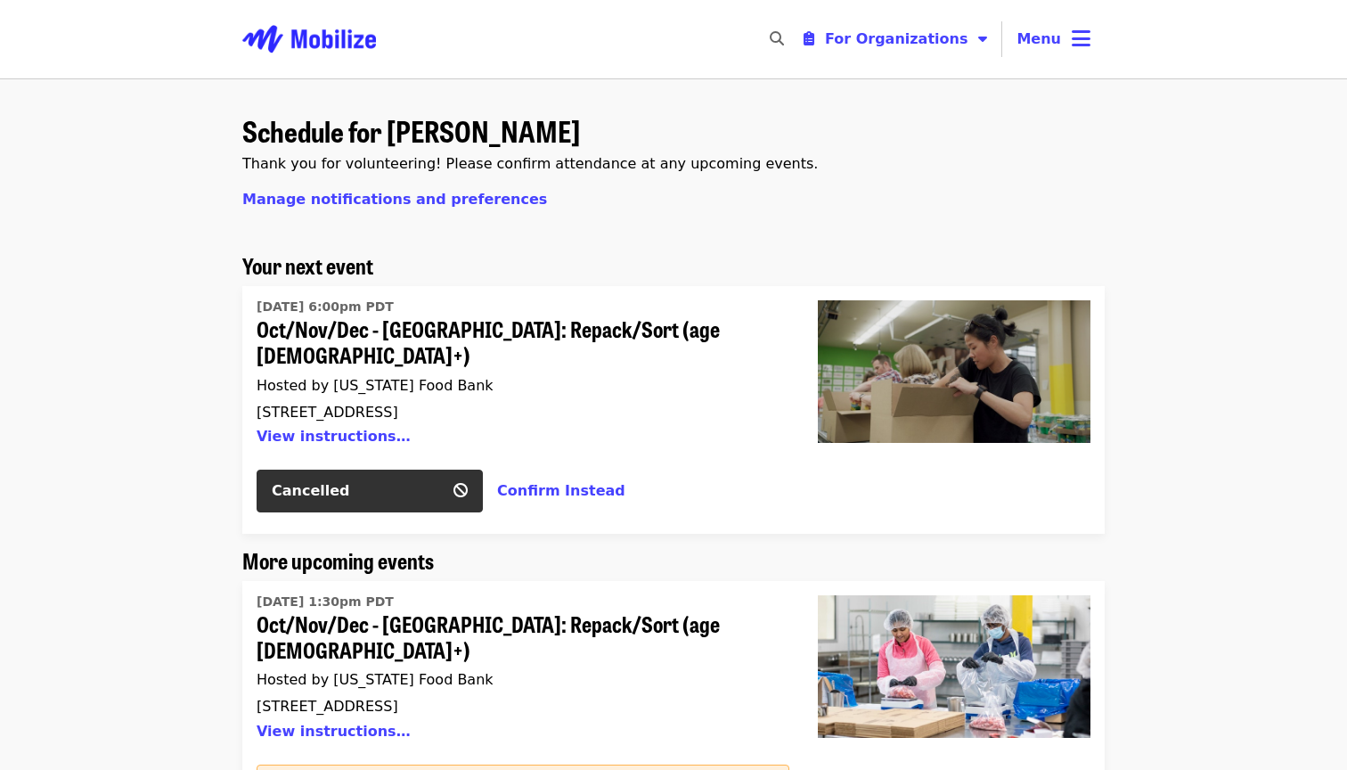
scroll to position [0, 0]
click at [1077, 39] on icon "bars icon" at bounding box center [1080, 39] width 19 height 26
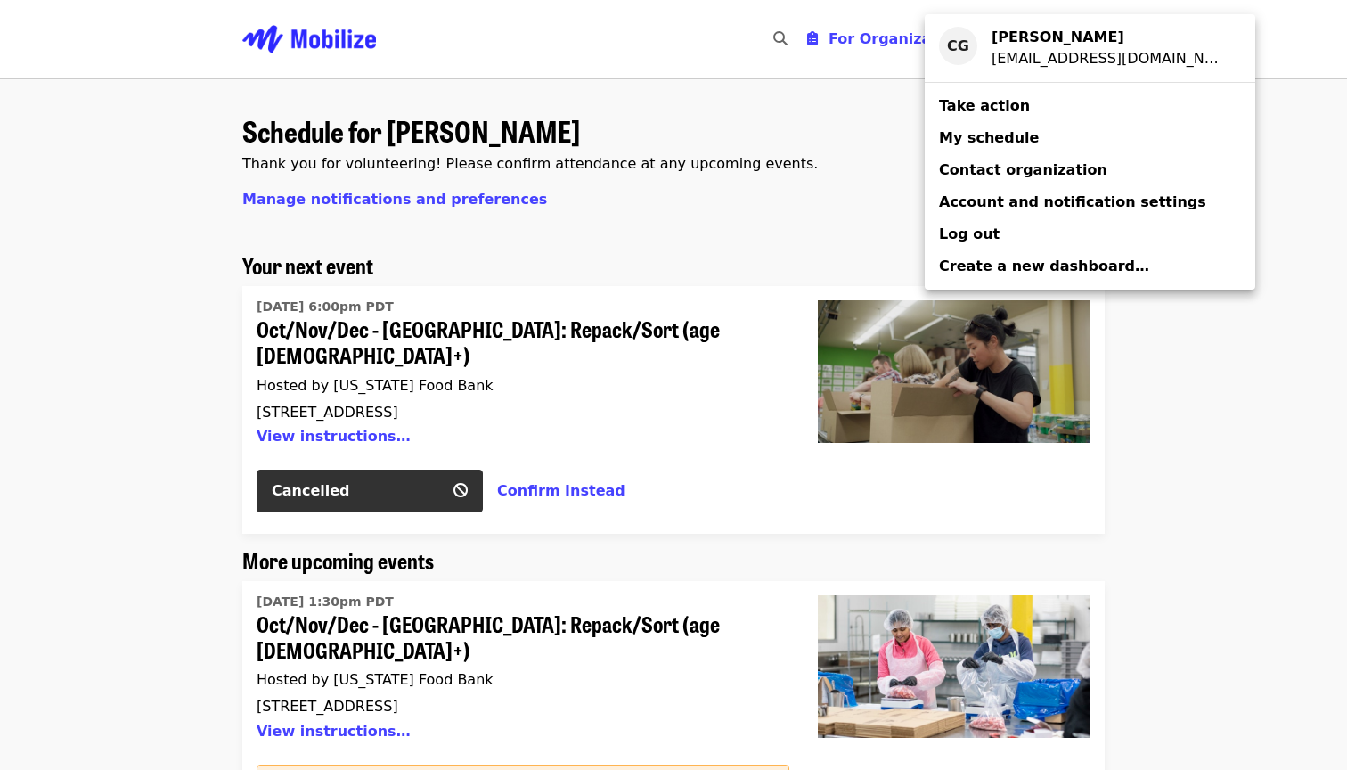
click at [974, 104] on span "Take action" at bounding box center [984, 105] width 91 height 17
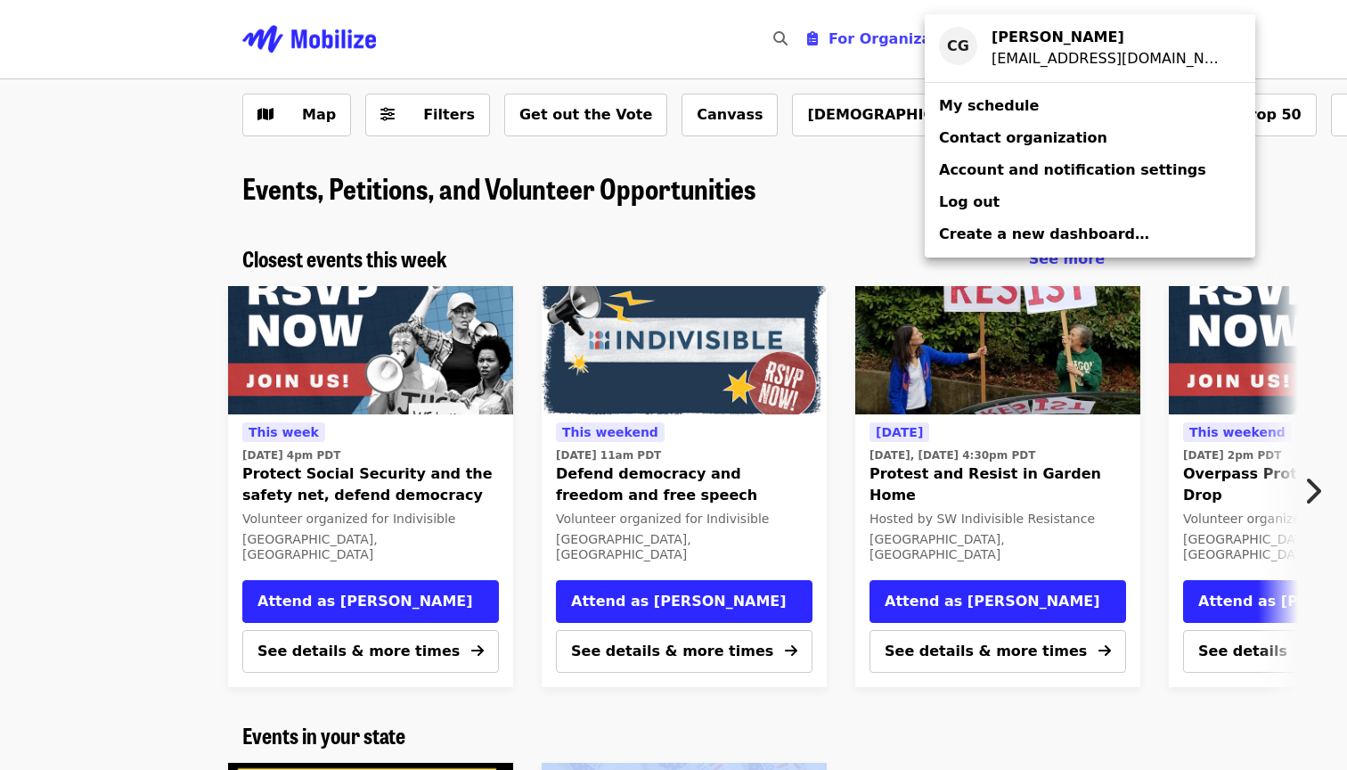
click at [149, 449] on div "Account menu" at bounding box center [673, 385] width 1347 height 770
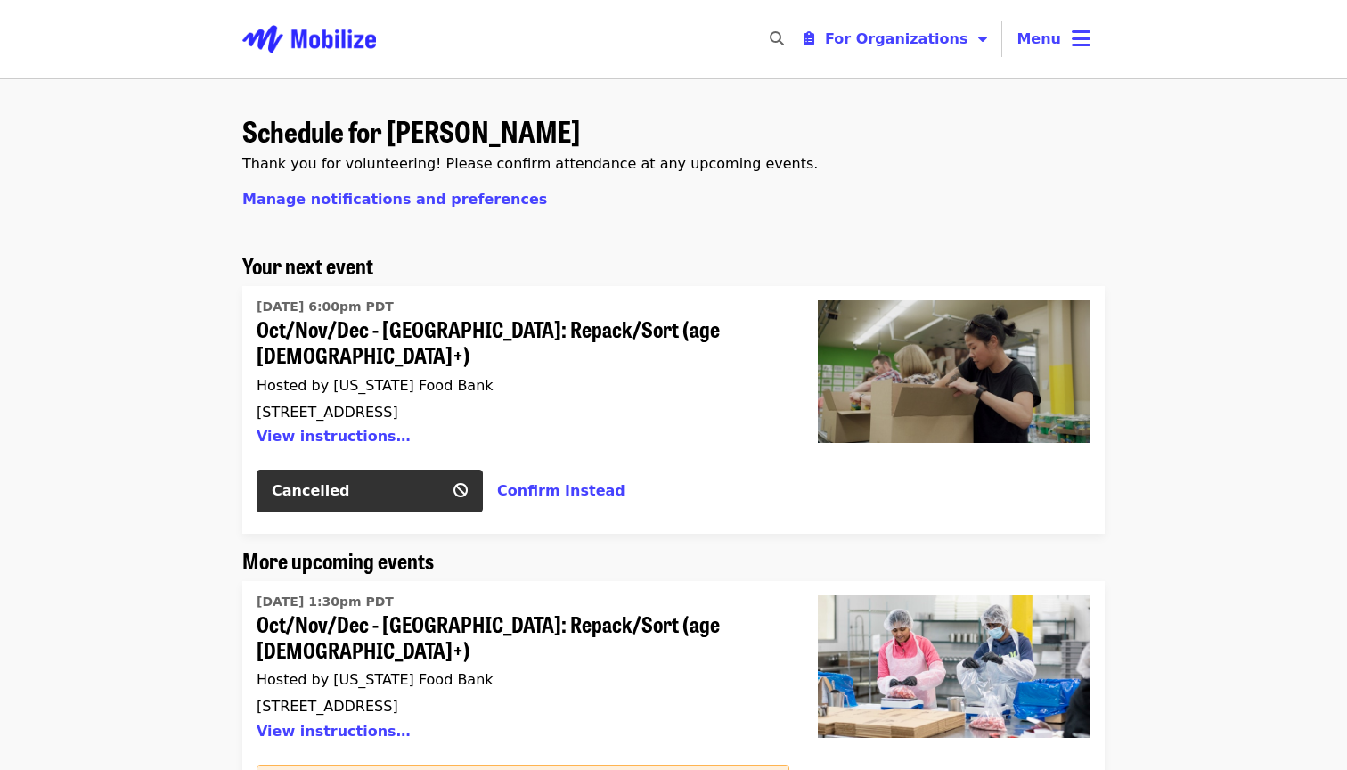
click at [297, 611] on span "Oct/Nov/Dec - [GEOGRAPHIC_DATA]: Repack/Sort (age [DEMOGRAPHIC_DATA]+)" at bounding box center [516, 637] width 518 height 52
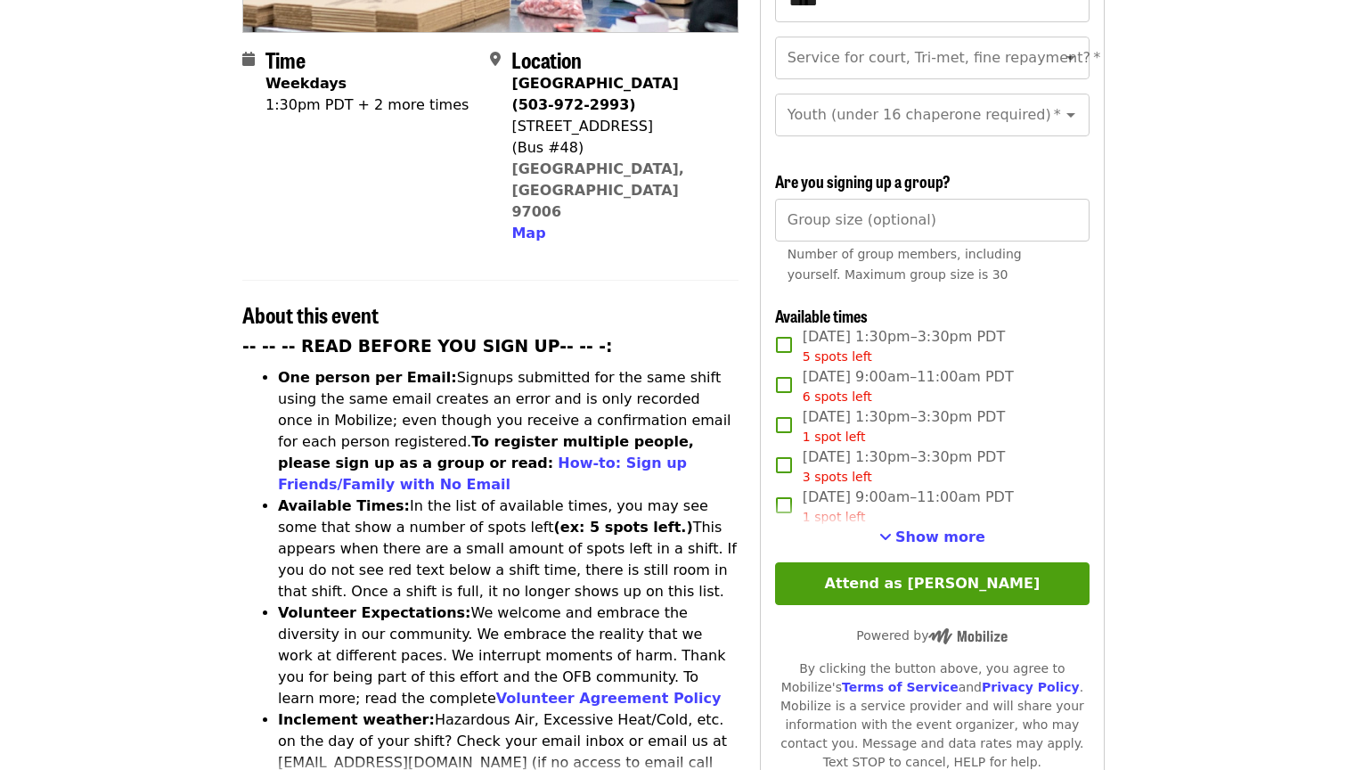
scroll to position [430, 0]
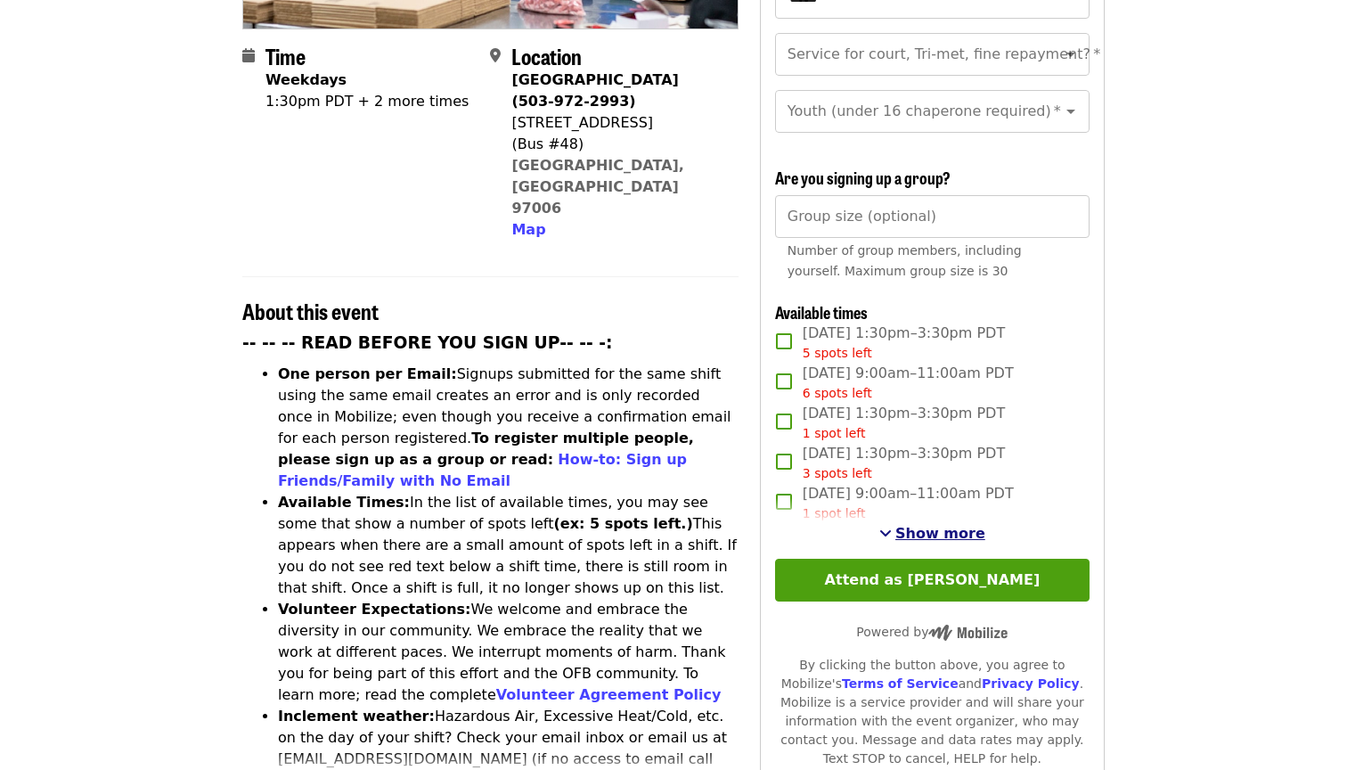
click at [947, 525] on span "Show more" at bounding box center [940, 533] width 90 height 17
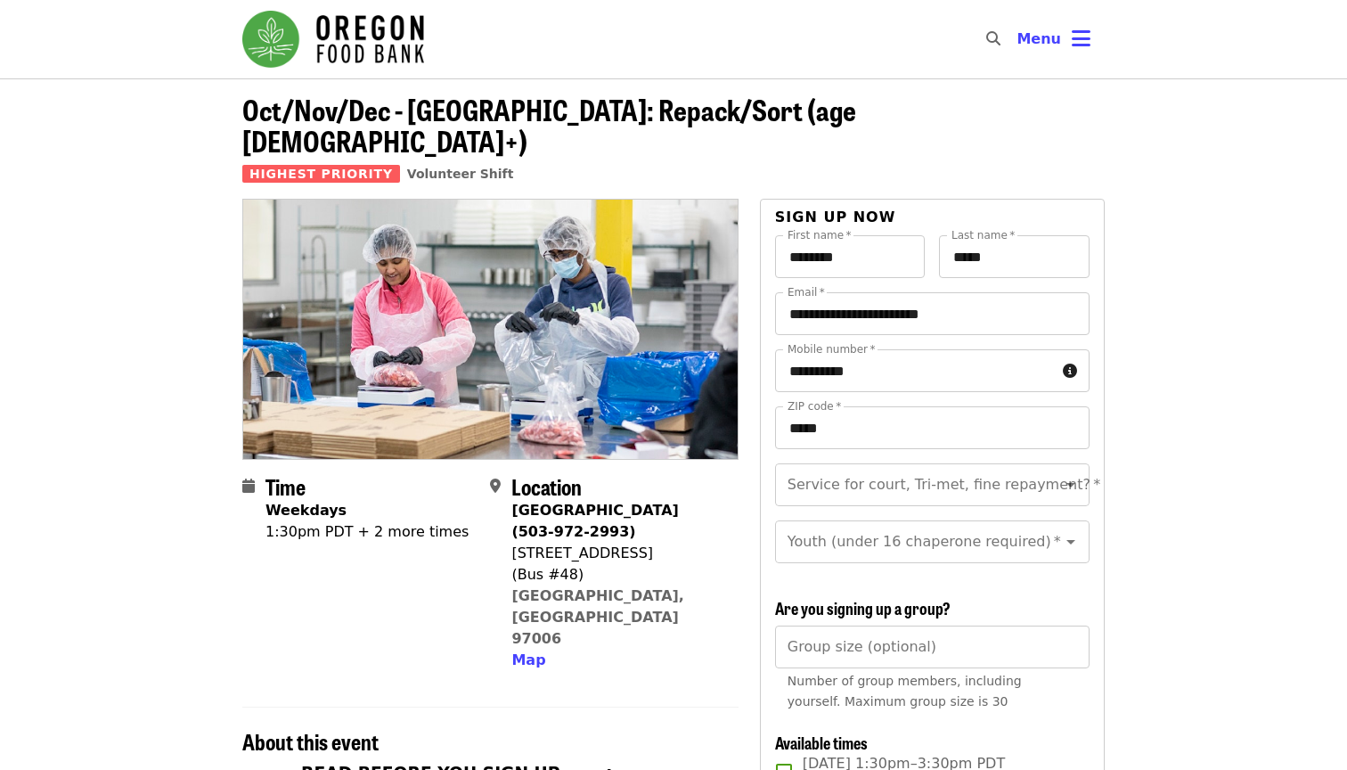
scroll to position [0, 0]
click at [354, 39] on img "Main navigation" at bounding box center [333, 39] width 182 height 57
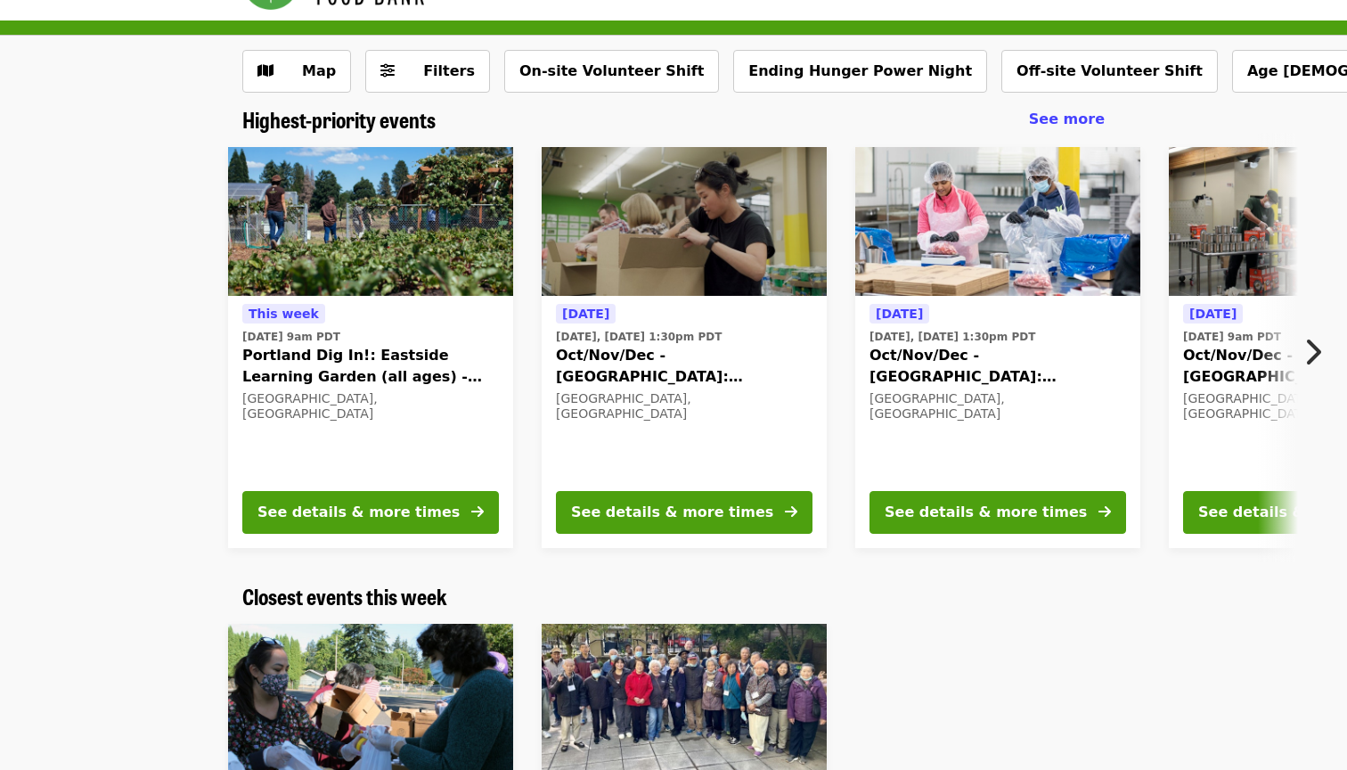
scroll to position [65, 0]
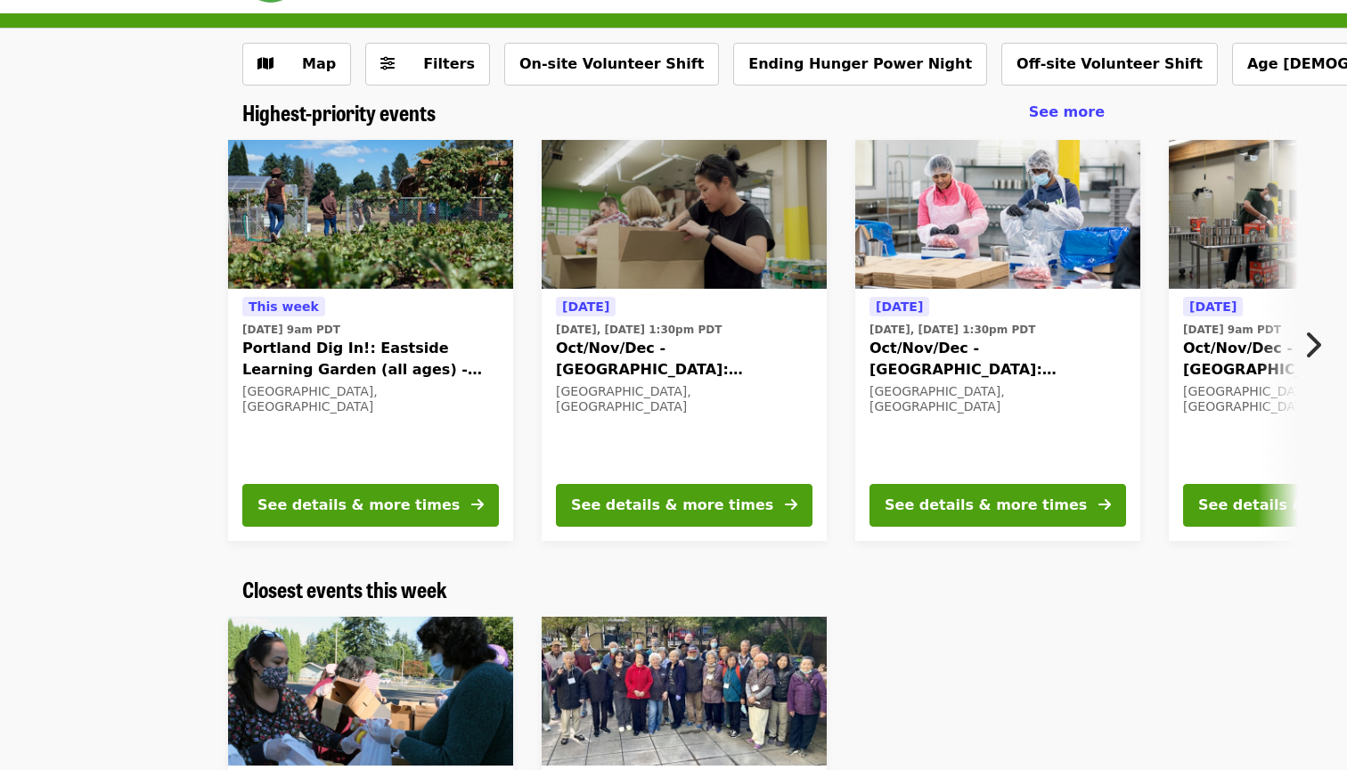
click at [1313, 341] on icon "chevron-right icon" at bounding box center [1312, 345] width 18 height 34
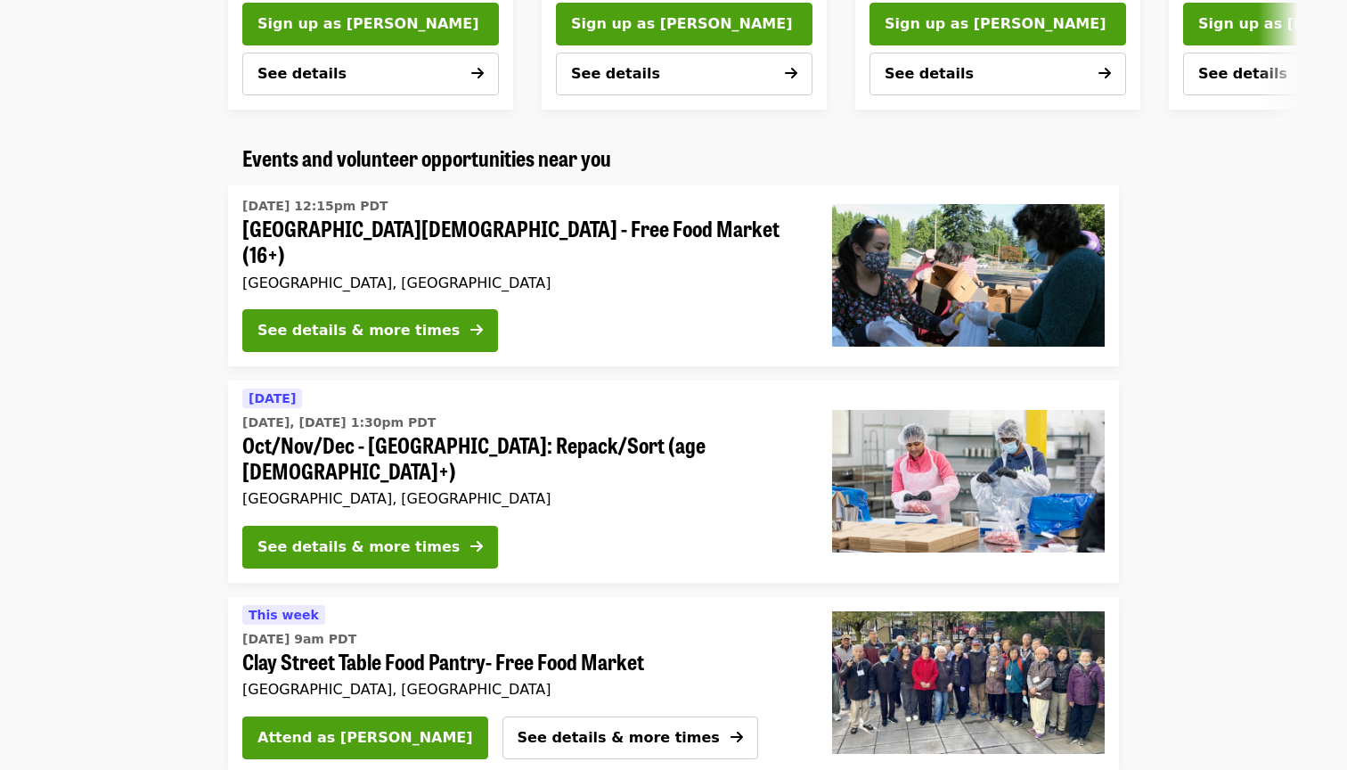
scroll to position [1618, 0]
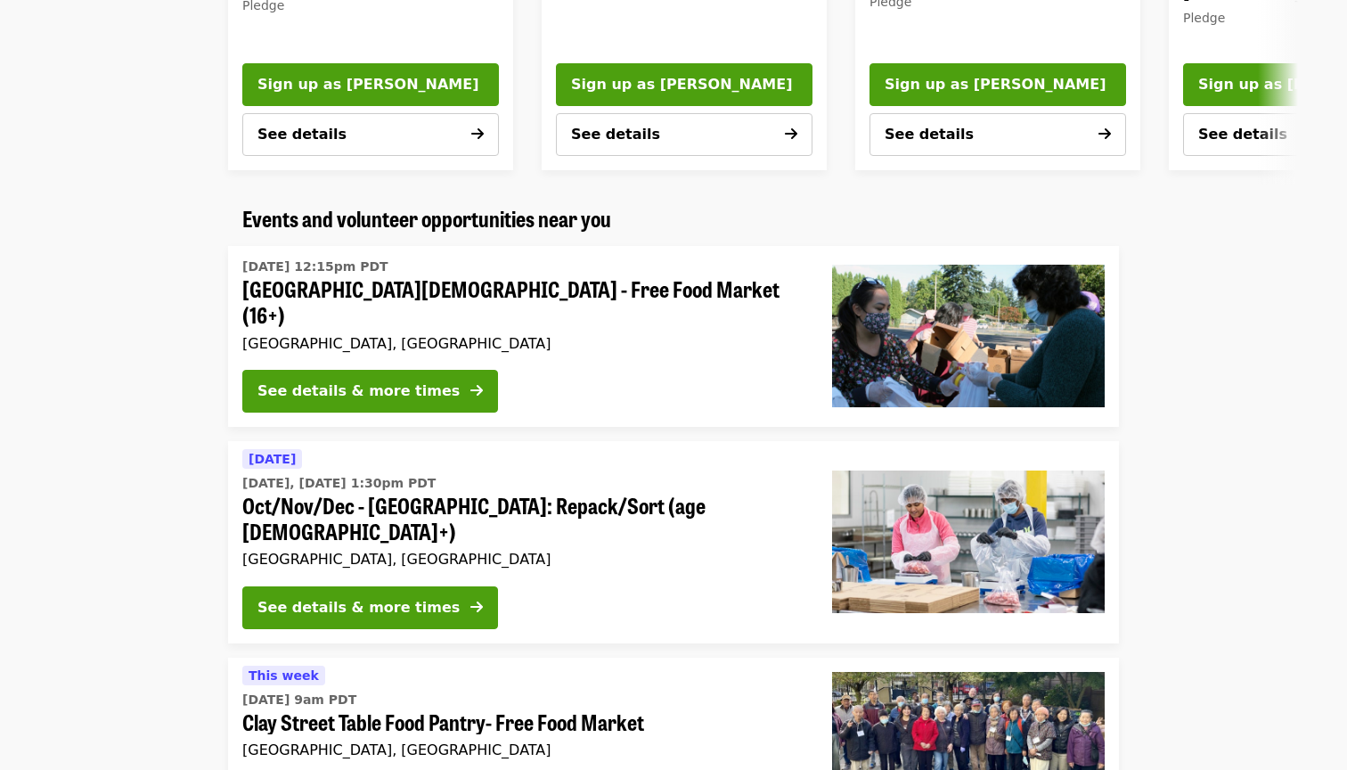
click at [371, 283] on span "[GEOGRAPHIC_DATA][DEMOGRAPHIC_DATA] - Free Food Market (16+)" at bounding box center [522, 302] width 561 height 52
